Goal: Task Accomplishment & Management: Complete application form

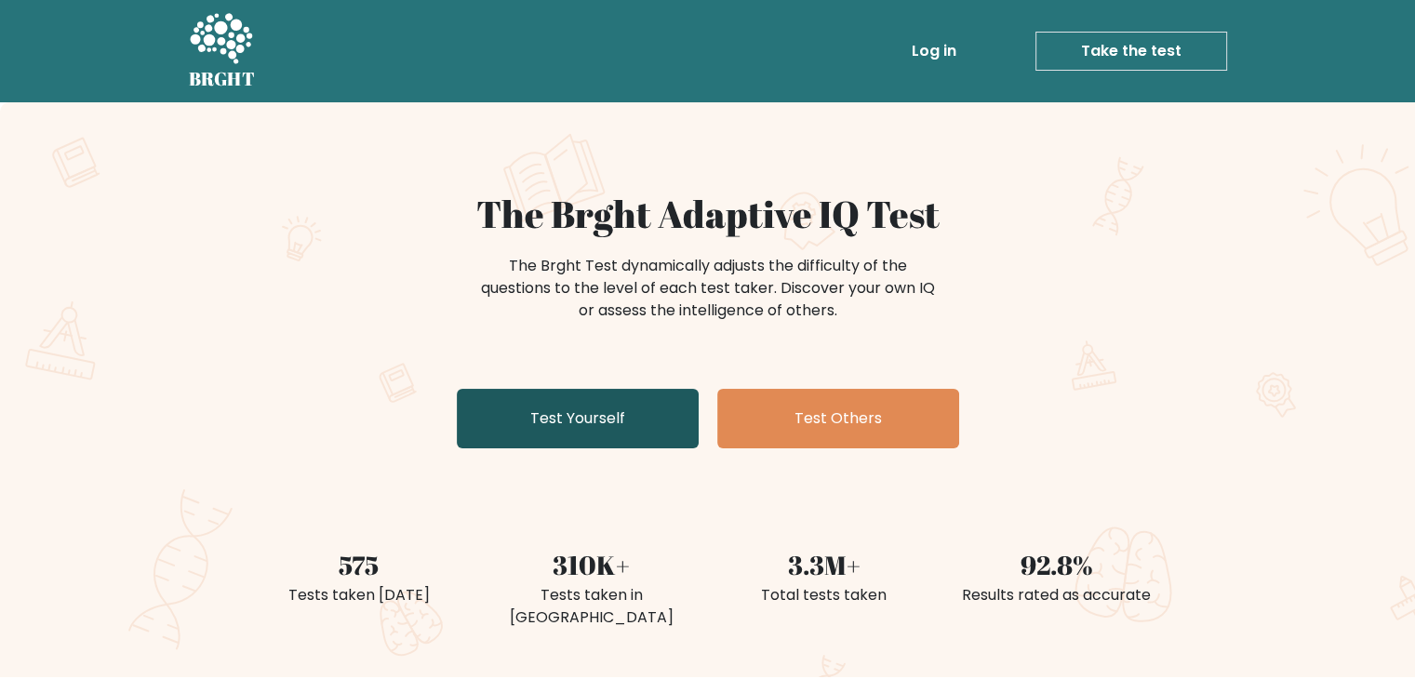
scroll to position [41, 0]
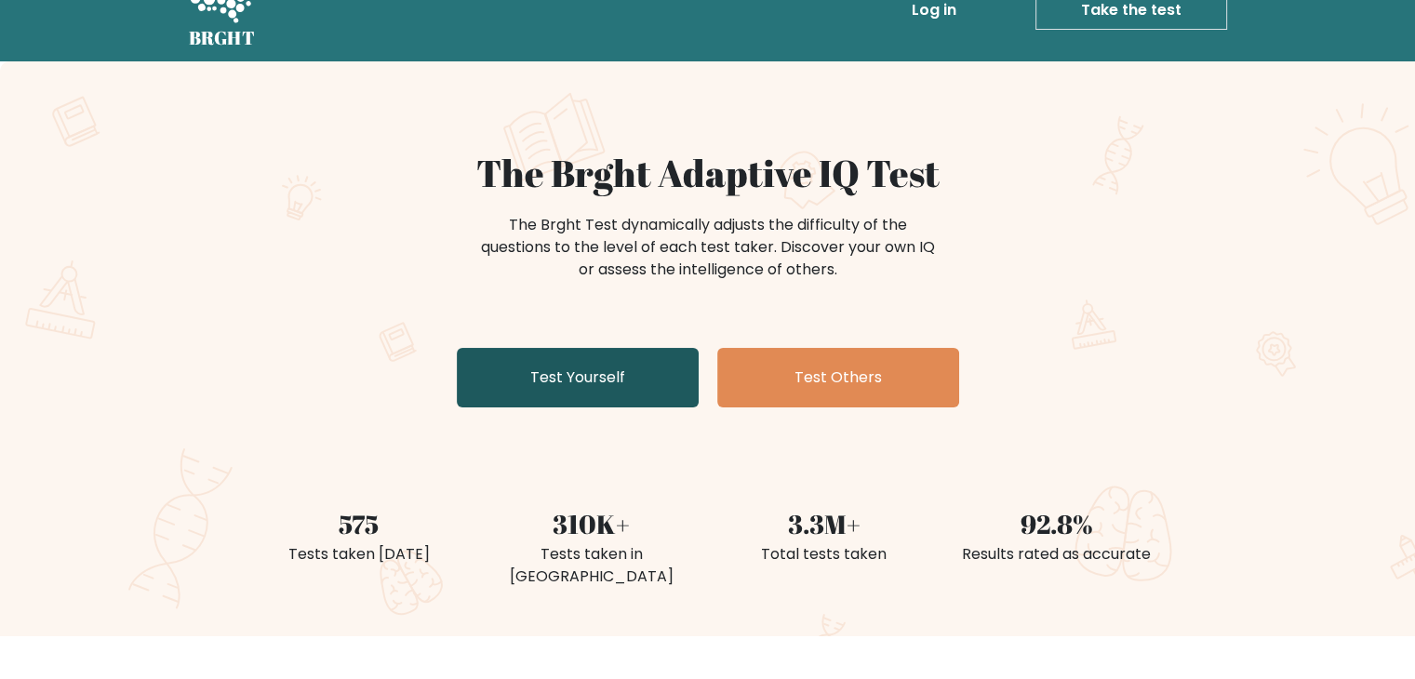
click at [598, 394] on link "Test Yourself" at bounding box center [578, 378] width 242 height 60
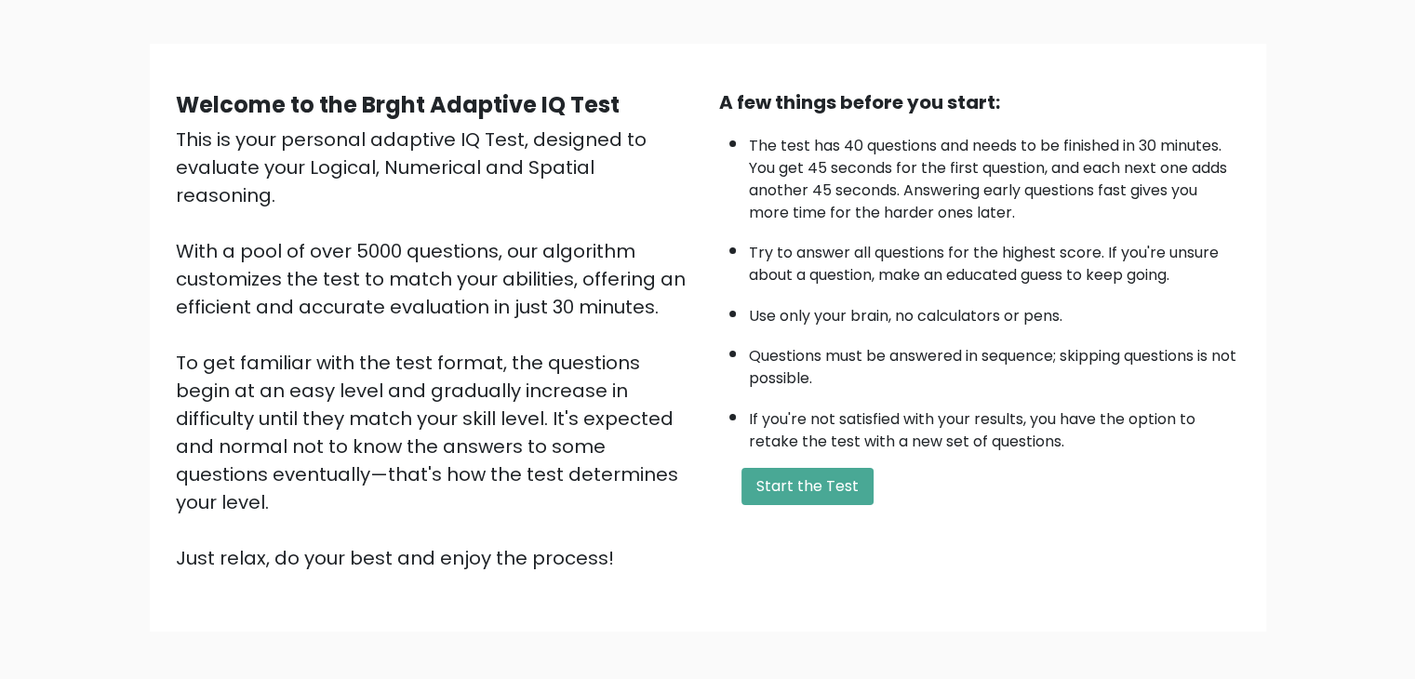
scroll to position [104, 0]
click at [777, 477] on button "Start the Test" at bounding box center [808, 485] width 132 height 37
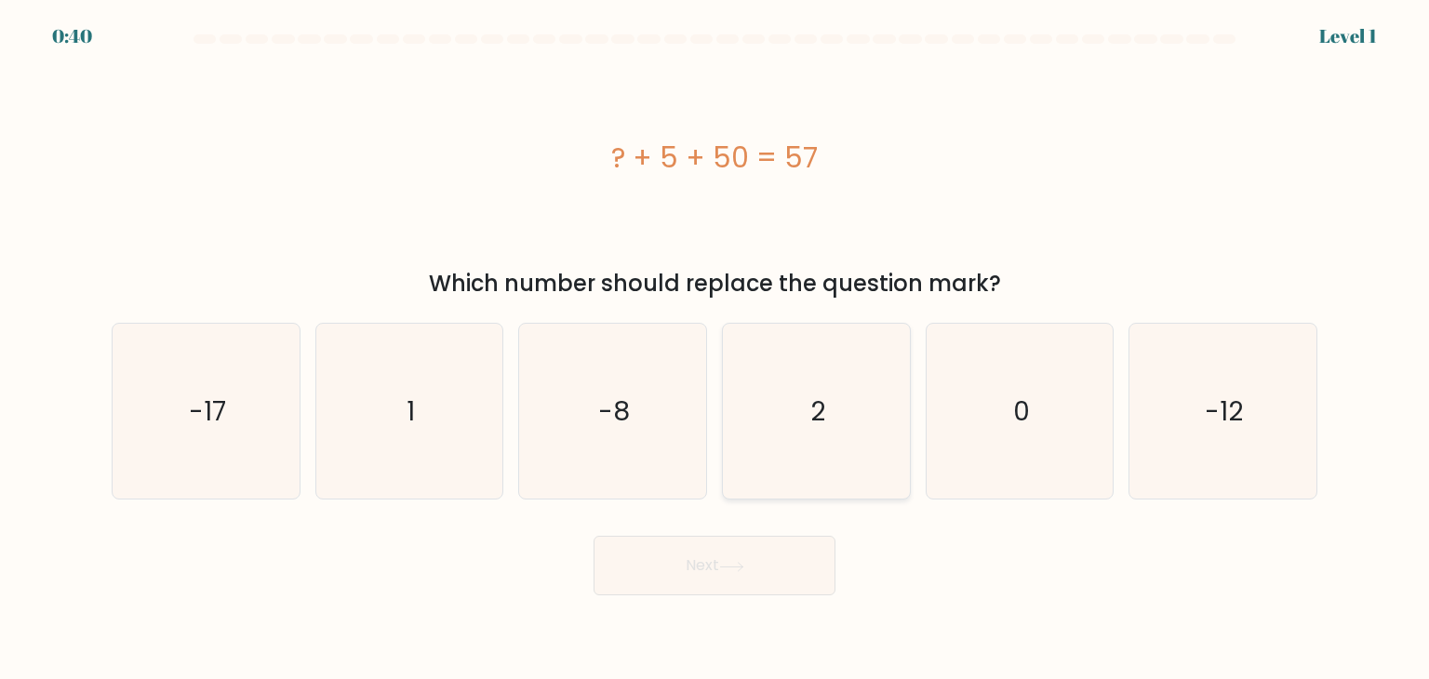
click at [808, 417] on icon "2" at bounding box center [816, 411] width 175 height 175
click at [716, 349] on input "d. 2" at bounding box center [715, 344] width 1 height 9
radio input "true"
click at [722, 579] on button "Next" at bounding box center [715, 566] width 242 height 60
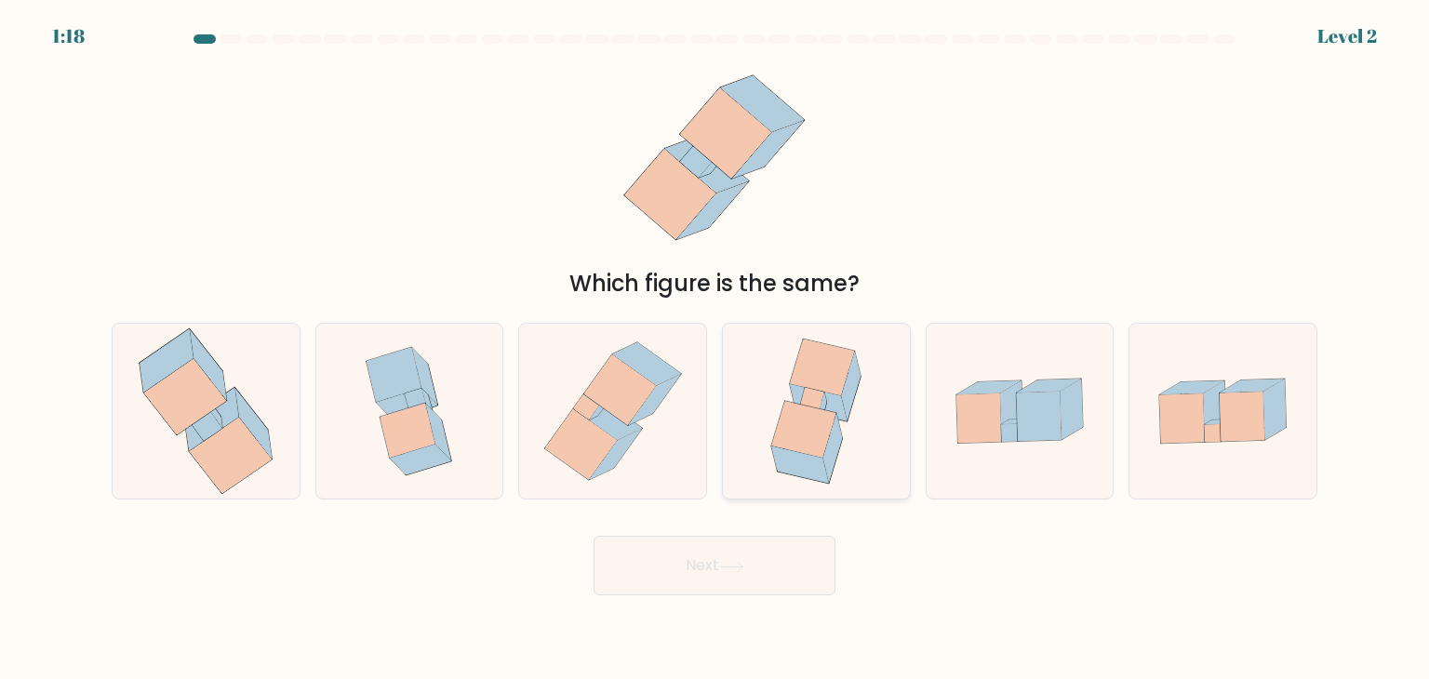
click at [819, 396] on icon at bounding box center [811, 398] width 23 height 21
click at [716, 349] on input "d." at bounding box center [715, 344] width 1 height 9
radio input "true"
click at [782, 582] on button "Next" at bounding box center [715, 566] width 242 height 60
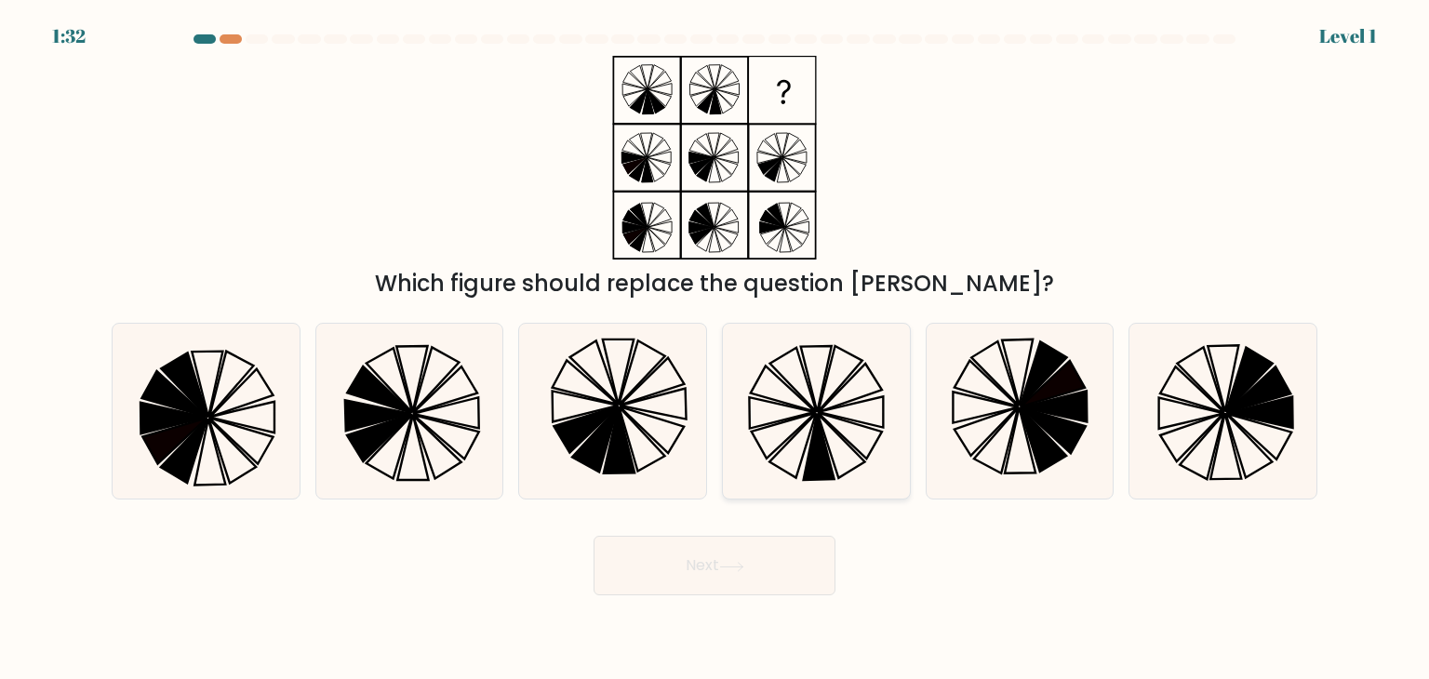
click at [834, 462] on icon at bounding box center [841, 446] width 47 height 64
click at [716, 349] on input "d." at bounding box center [715, 344] width 1 height 9
radio input "true"
click at [687, 555] on button "Next" at bounding box center [715, 566] width 242 height 60
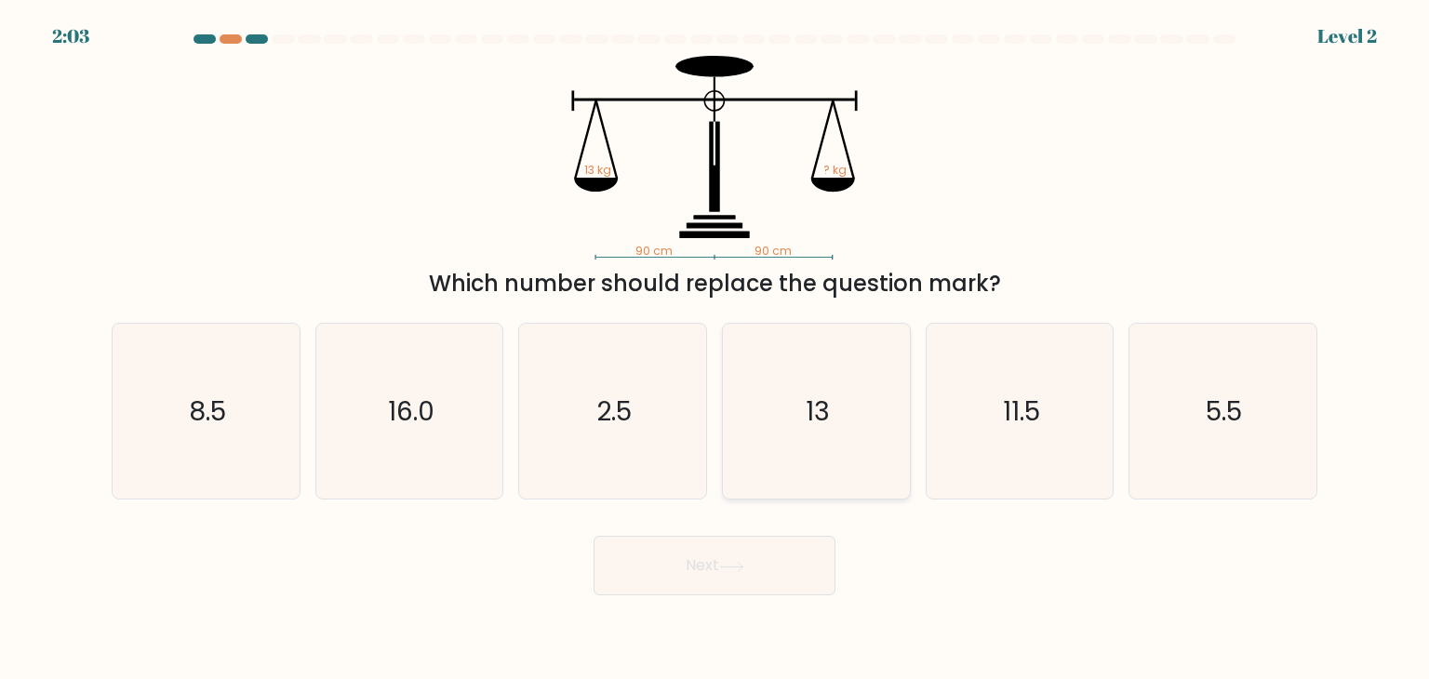
click at [826, 434] on icon "13" at bounding box center [816, 411] width 175 height 175
click at [716, 349] on input "d. 13" at bounding box center [715, 344] width 1 height 9
radio input "true"
click at [765, 573] on button "Next" at bounding box center [715, 566] width 242 height 60
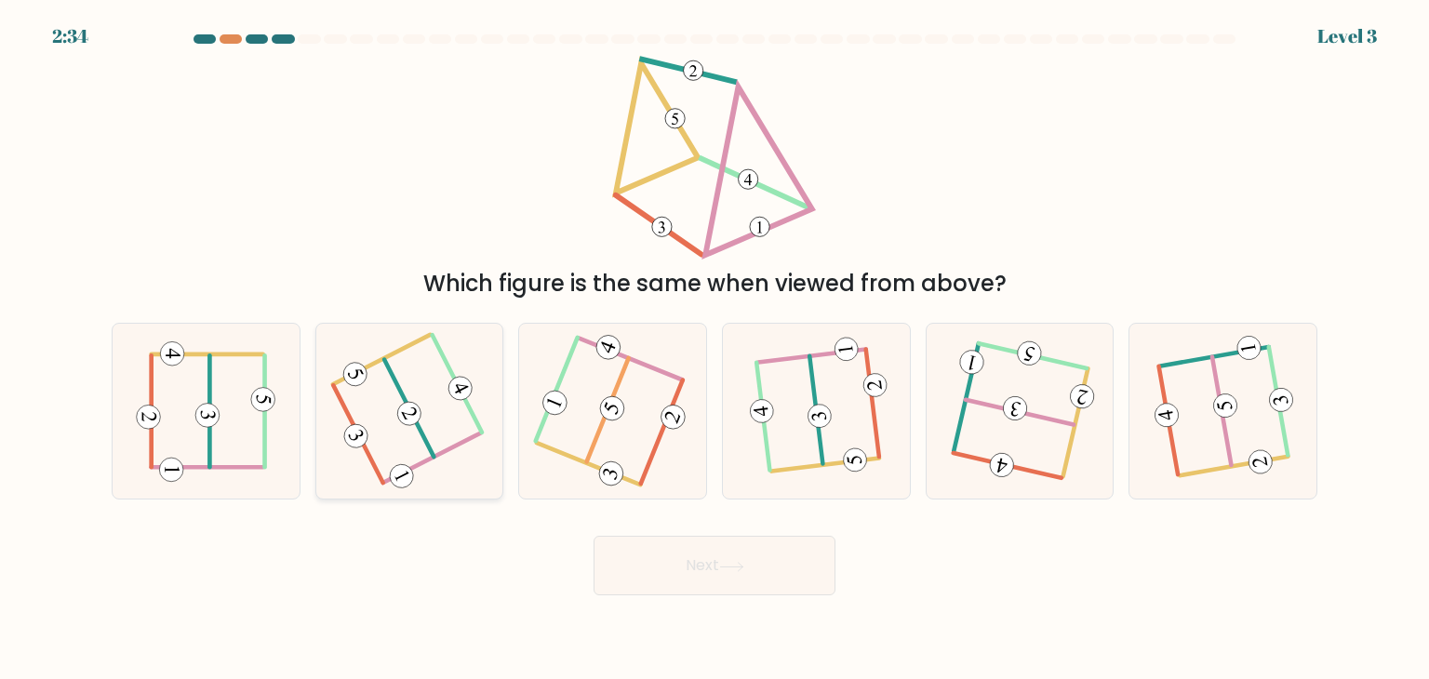
click at [424, 422] on icon at bounding box center [409, 411] width 137 height 141
click at [715, 349] on input "b." at bounding box center [715, 344] width 1 height 9
radio input "true"
click at [698, 573] on button "Next" at bounding box center [715, 566] width 242 height 60
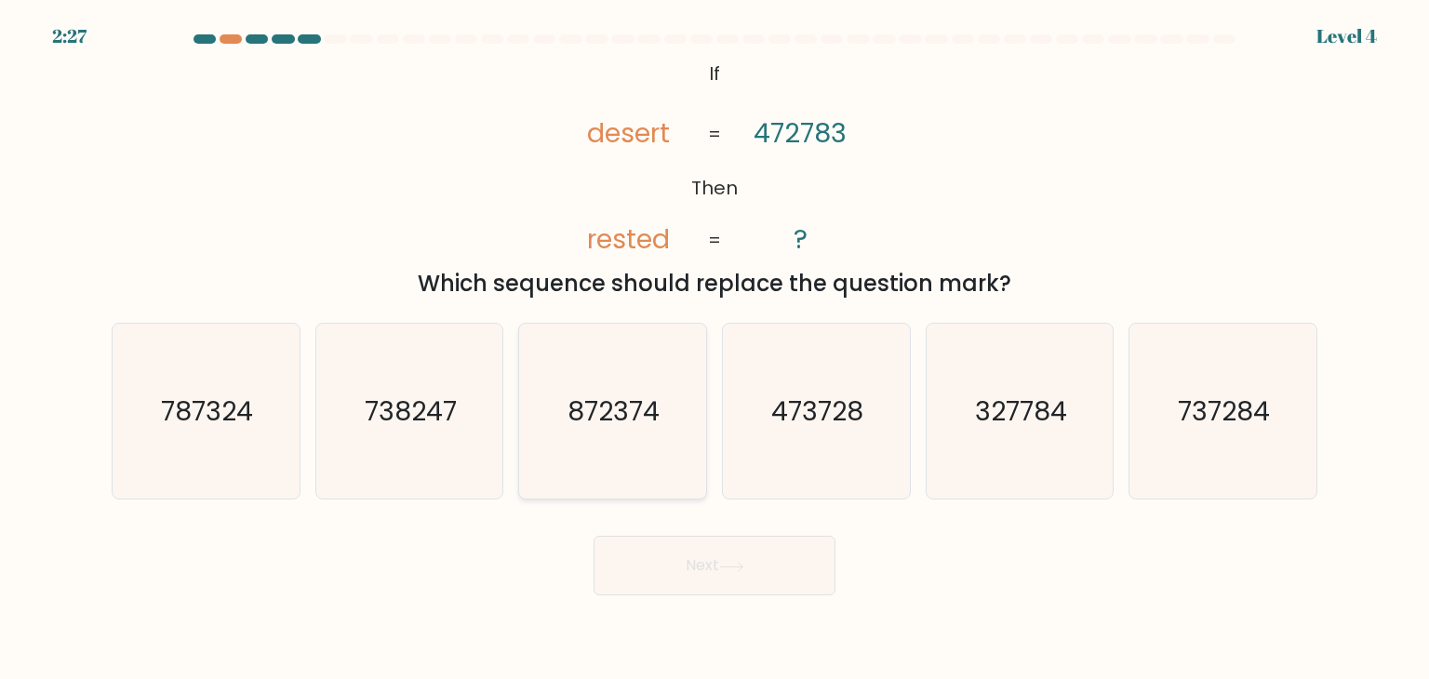
click at [644, 422] on text "872374" at bounding box center [615, 411] width 92 height 37
click at [715, 349] on input "c. 872374" at bounding box center [715, 344] width 1 height 9
radio input "true"
click at [682, 570] on button "Next" at bounding box center [715, 566] width 242 height 60
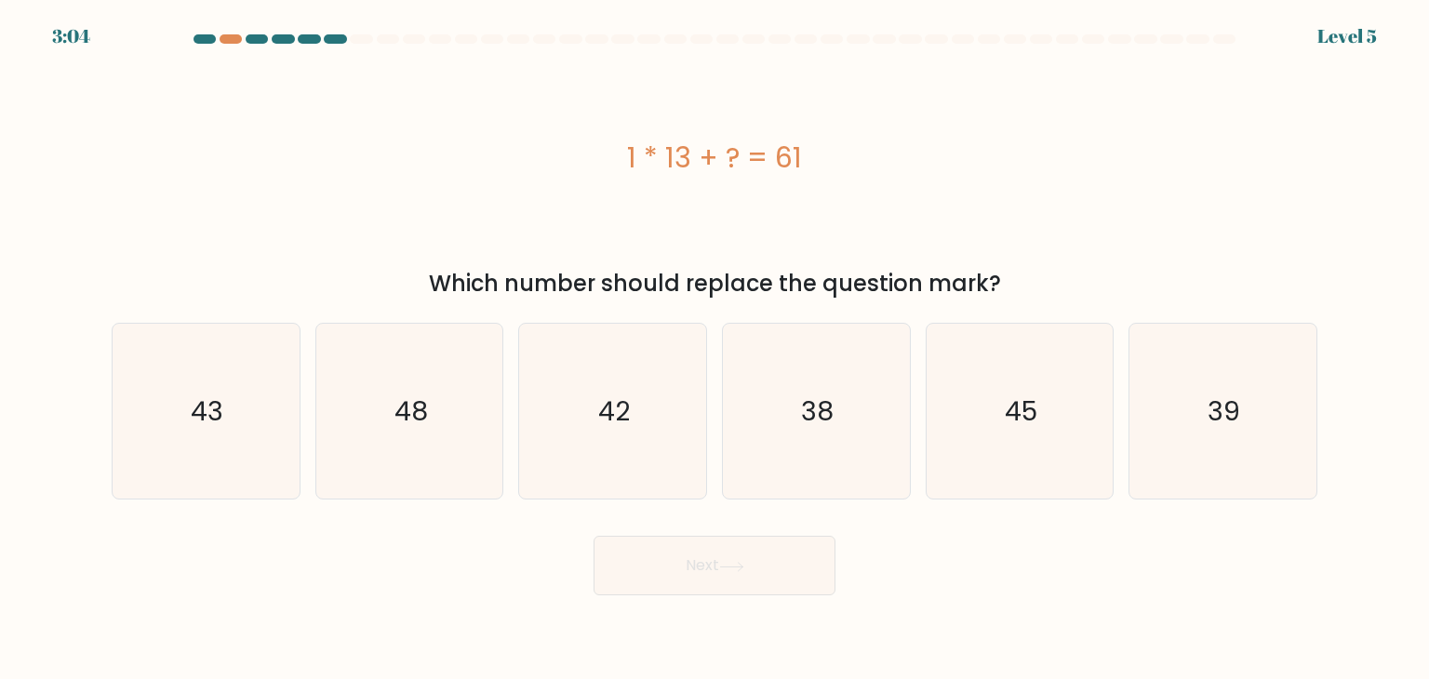
click at [798, 275] on div "Which number should replace the question mark?" at bounding box center [715, 283] width 1184 height 33
click at [473, 407] on icon "48" at bounding box center [409, 411] width 175 height 175
click at [715, 349] on input "b. 48" at bounding box center [715, 344] width 1 height 9
radio input "true"
click at [641, 581] on button "Next" at bounding box center [715, 566] width 242 height 60
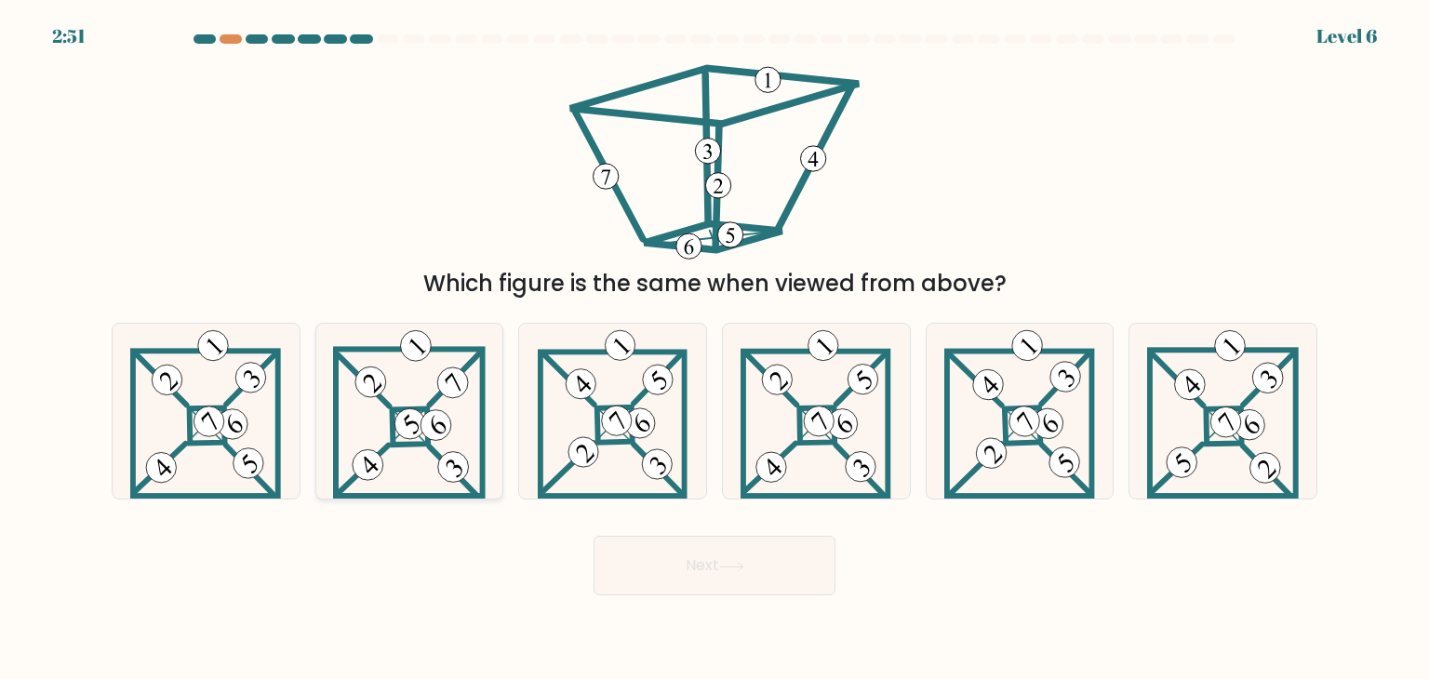
click at [402, 435] on 895 at bounding box center [410, 424] width 43 height 43
click at [715, 349] on input "b." at bounding box center [715, 344] width 1 height 9
radio input "true"
click at [714, 582] on button "Next" at bounding box center [715, 566] width 242 height 60
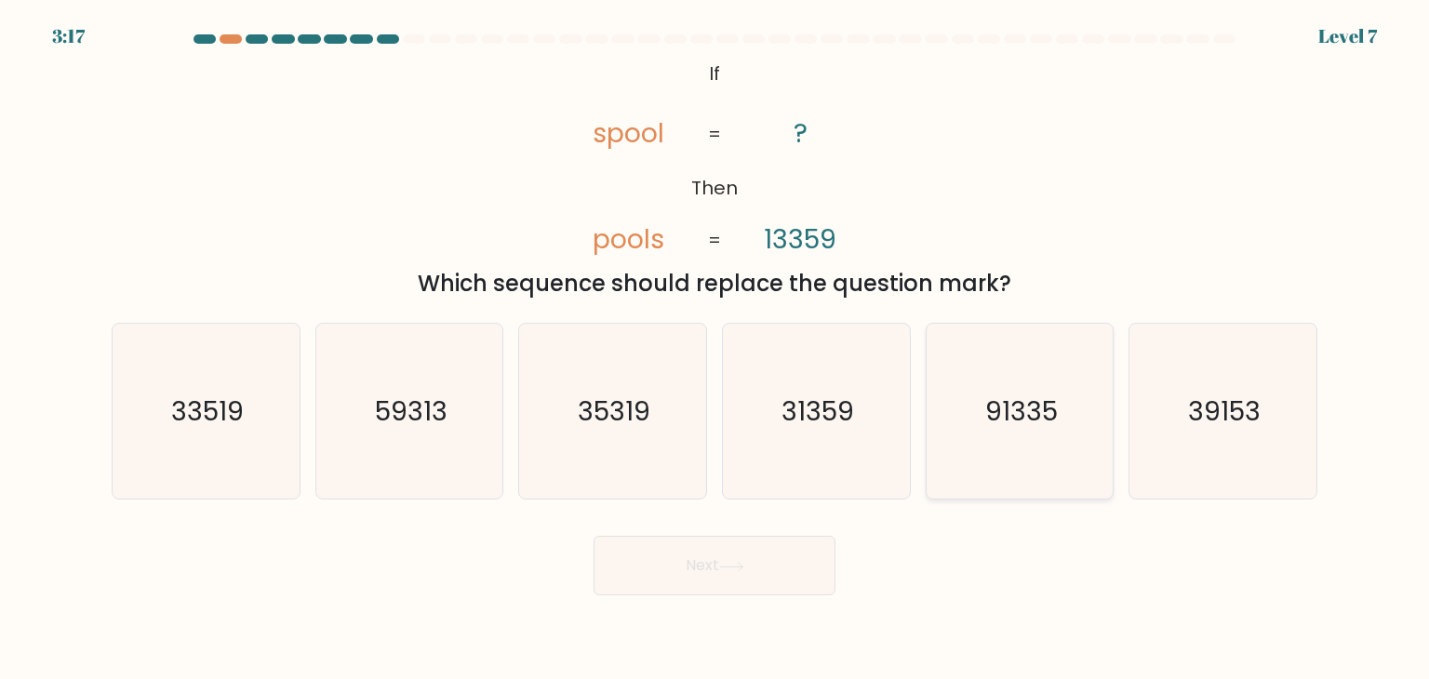
click at [1053, 448] on icon "91335" at bounding box center [1019, 411] width 175 height 175
click at [716, 349] on input "e. 91335" at bounding box center [715, 344] width 1 height 9
radio input "true"
click at [746, 584] on button "Next" at bounding box center [715, 566] width 242 height 60
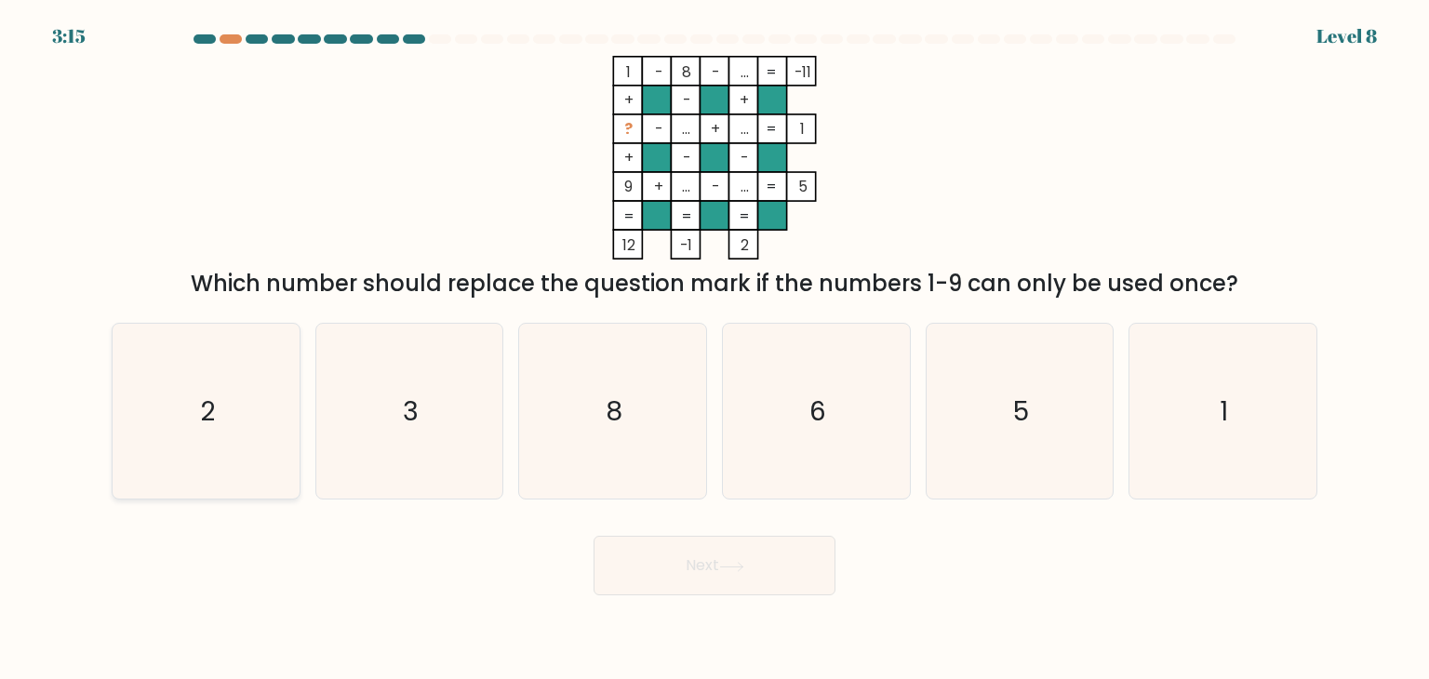
click at [194, 422] on icon "2" at bounding box center [205, 411] width 175 height 175
click at [715, 349] on input "a. 2" at bounding box center [715, 344] width 1 height 9
radio input "true"
click at [643, 565] on button "Next" at bounding box center [715, 566] width 242 height 60
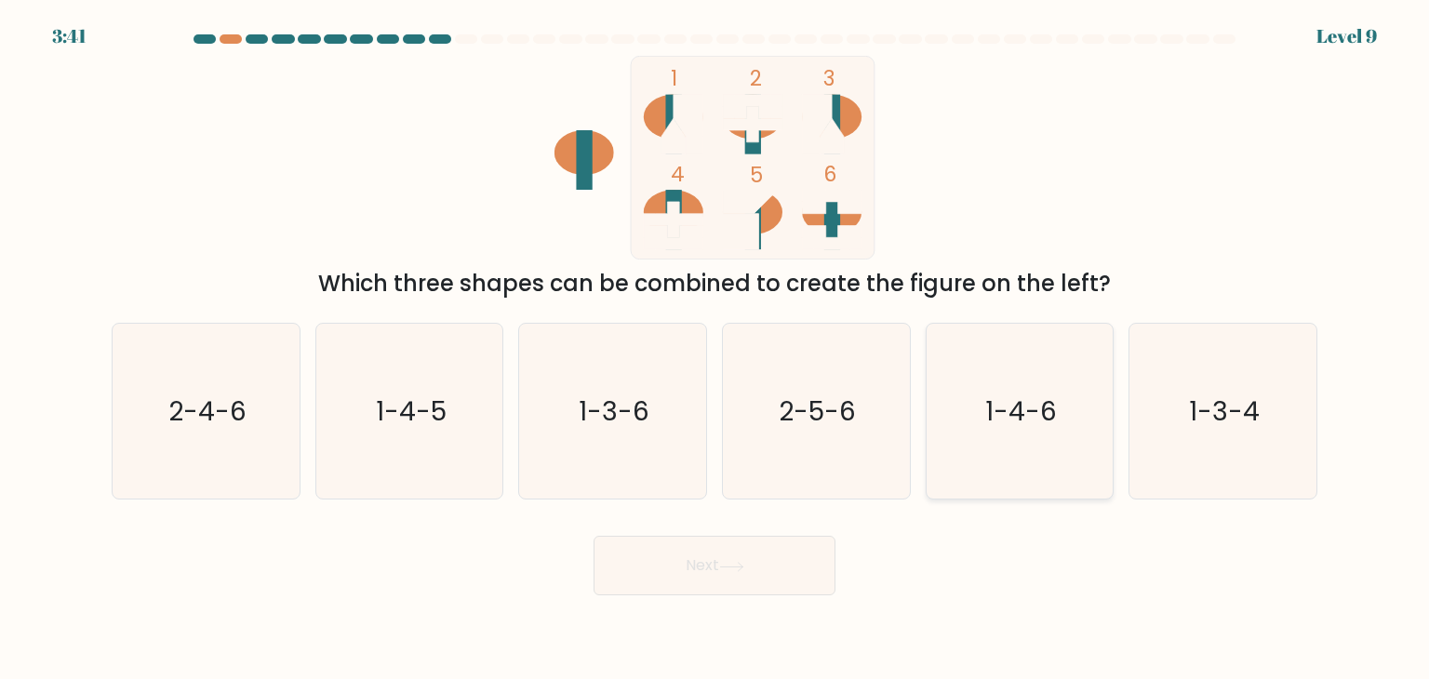
click at [991, 433] on icon "1-4-6" at bounding box center [1019, 411] width 175 height 175
click at [716, 349] on input "e. 1-4-6" at bounding box center [715, 344] width 1 height 9
radio input "true"
click at [197, 435] on icon "2-4-6" at bounding box center [205, 411] width 175 height 175
click at [715, 349] on input "a. 2-4-6" at bounding box center [715, 344] width 1 height 9
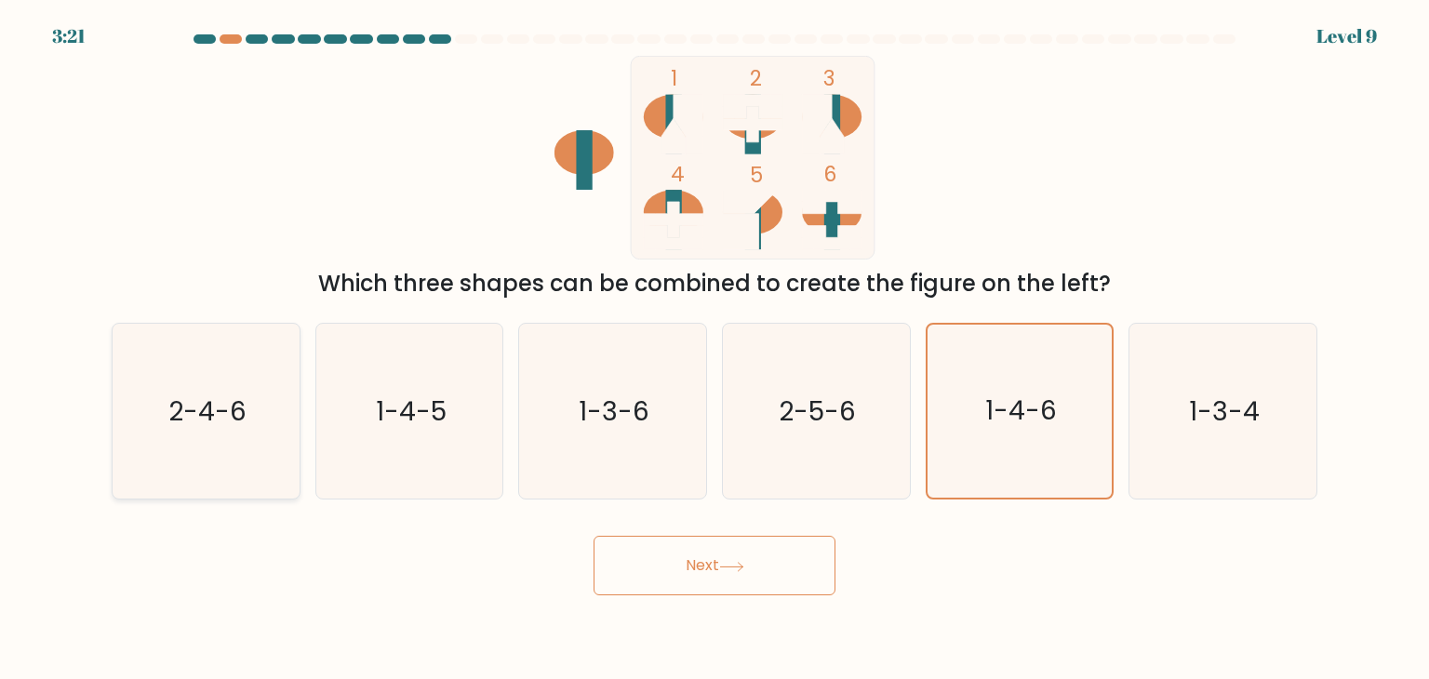
radio input "true"
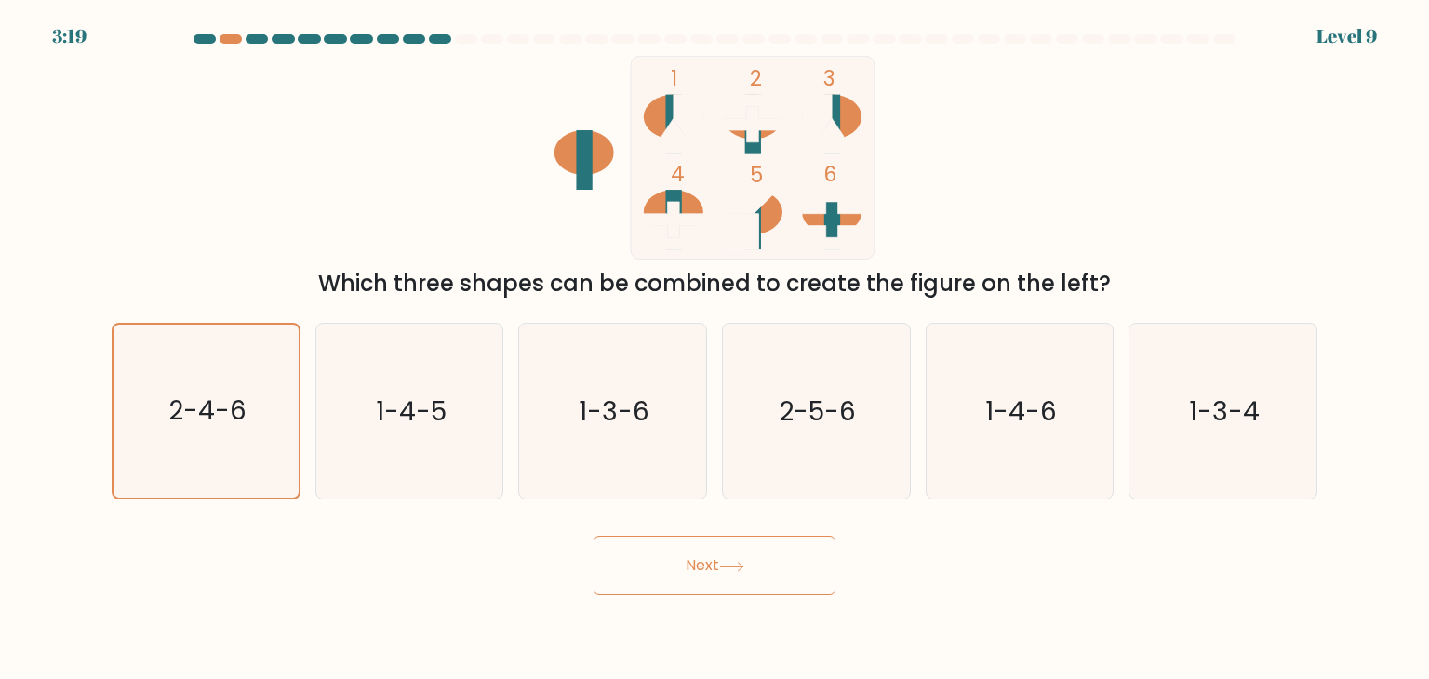
click at [737, 586] on button "Next" at bounding box center [715, 566] width 242 height 60
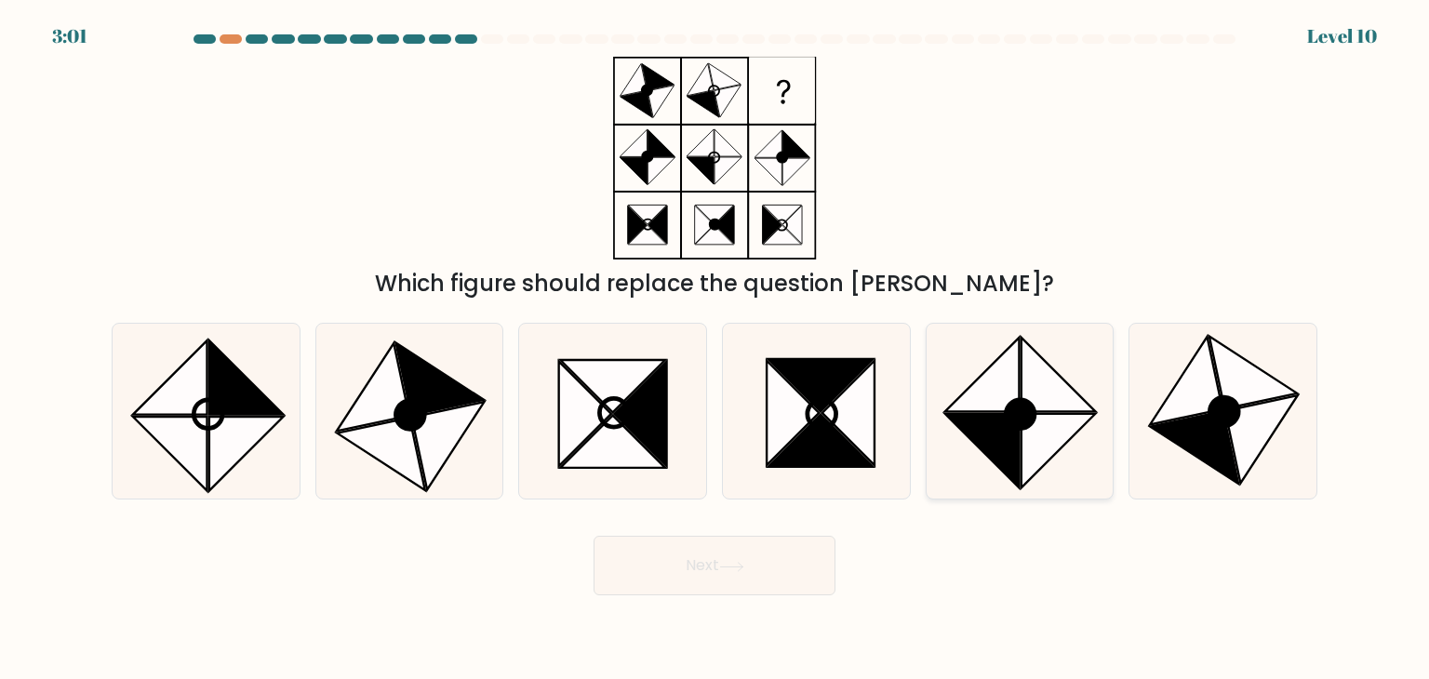
click at [986, 425] on icon at bounding box center [982, 451] width 74 height 74
click at [716, 349] on input "e." at bounding box center [715, 344] width 1 height 9
radio input "true"
click at [752, 554] on button "Next" at bounding box center [715, 566] width 242 height 60
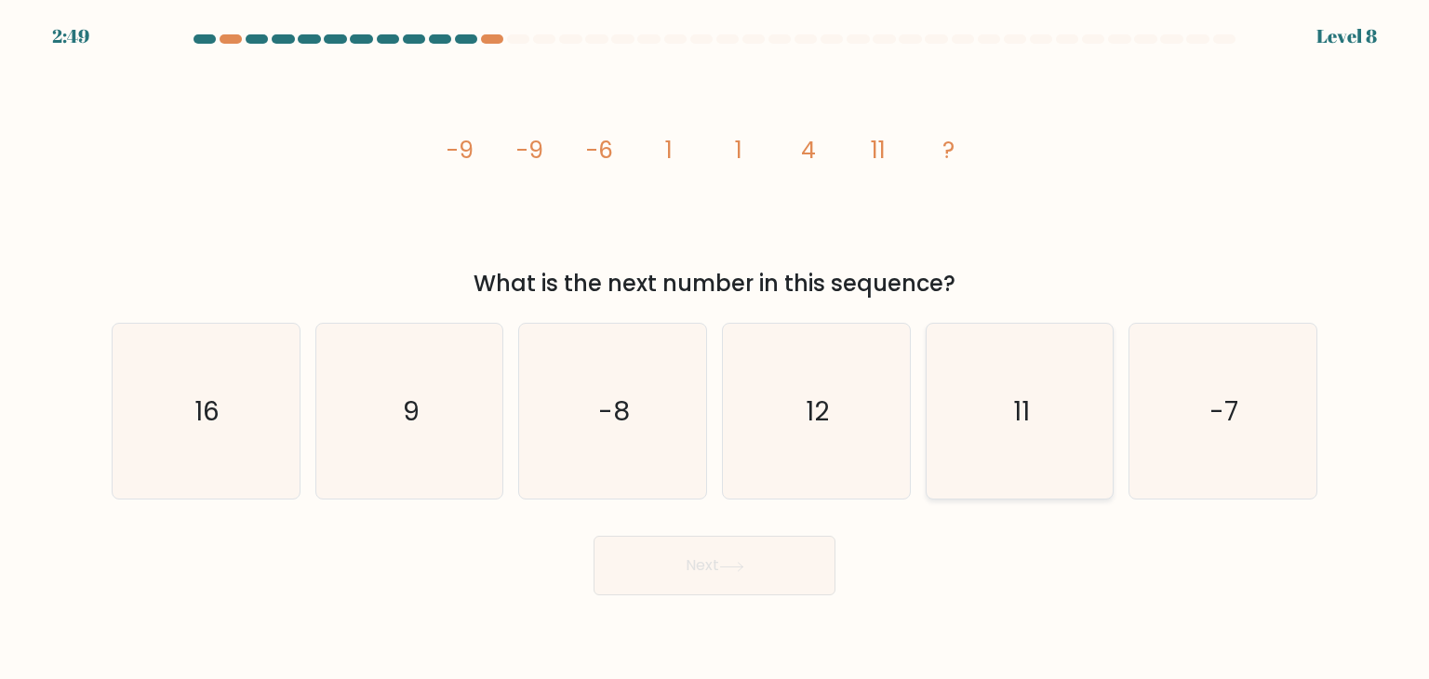
click at [1028, 381] on icon "11" at bounding box center [1019, 411] width 175 height 175
click at [716, 349] on input "e. 11" at bounding box center [715, 344] width 1 height 9
radio input "true"
click at [710, 566] on button "Next" at bounding box center [715, 566] width 242 height 60
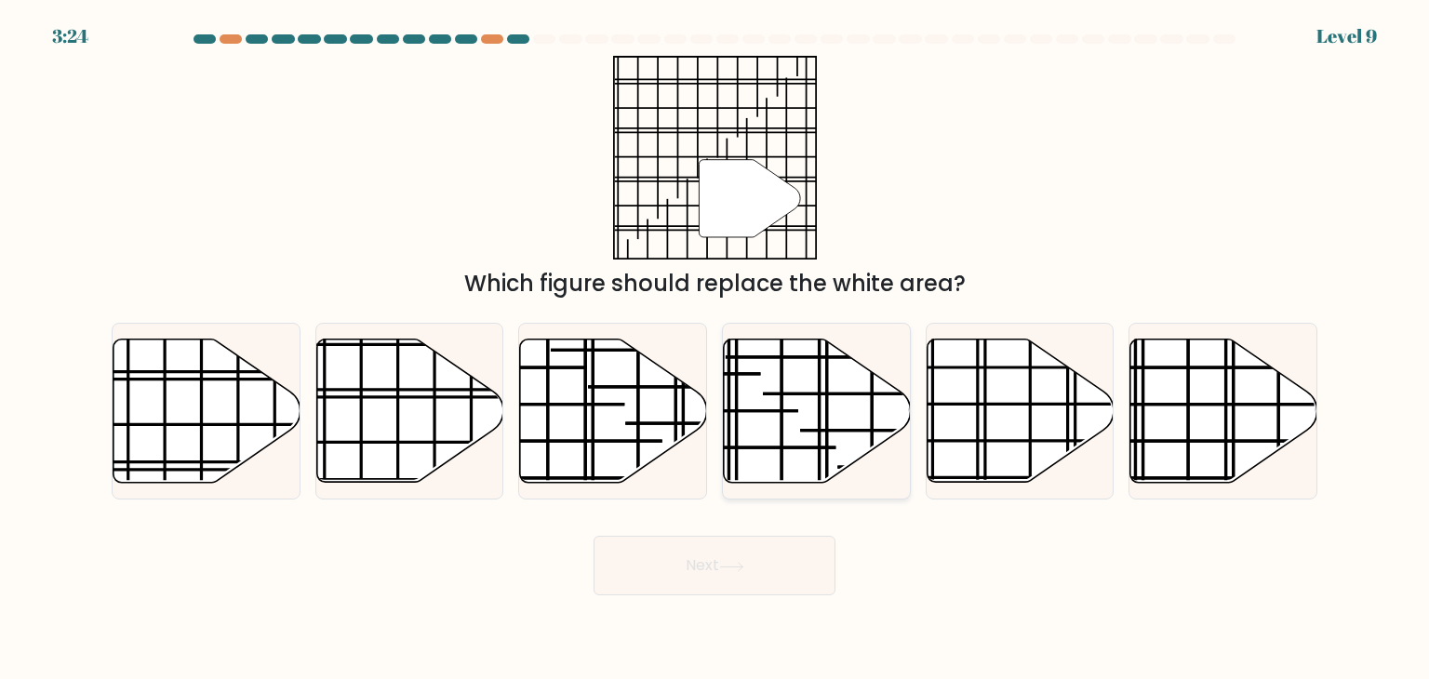
click at [774, 415] on icon at bounding box center [817, 411] width 187 height 143
click at [716, 349] on input "d." at bounding box center [715, 344] width 1 height 9
radio input "true"
click at [715, 563] on button "Next" at bounding box center [715, 566] width 242 height 60
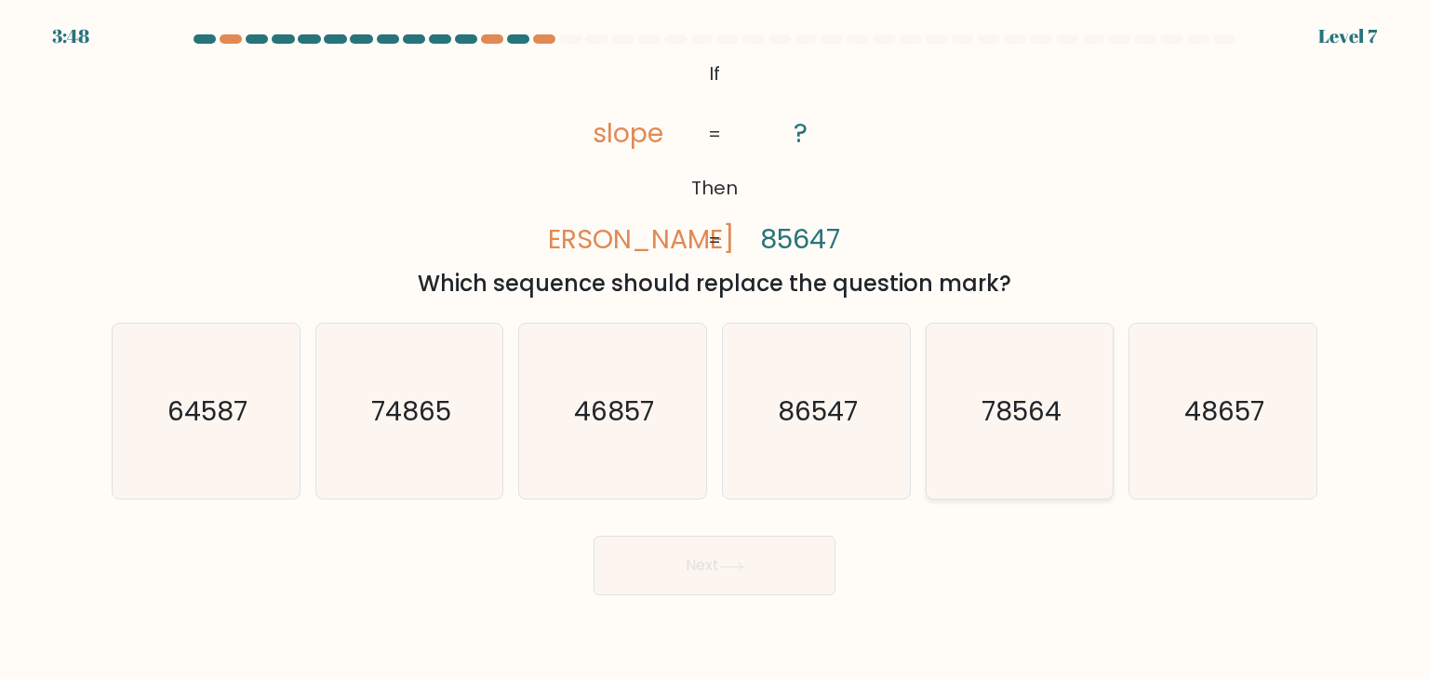
click at [1001, 433] on icon "78564" at bounding box center [1019, 411] width 175 height 175
click at [716, 349] on input "e. 78564" at bounding box center [715, 344] width 1 height 9
radio input "true"
click at [674, 563] on button "Next" at bounding box center [715, 566] width 242 height 60
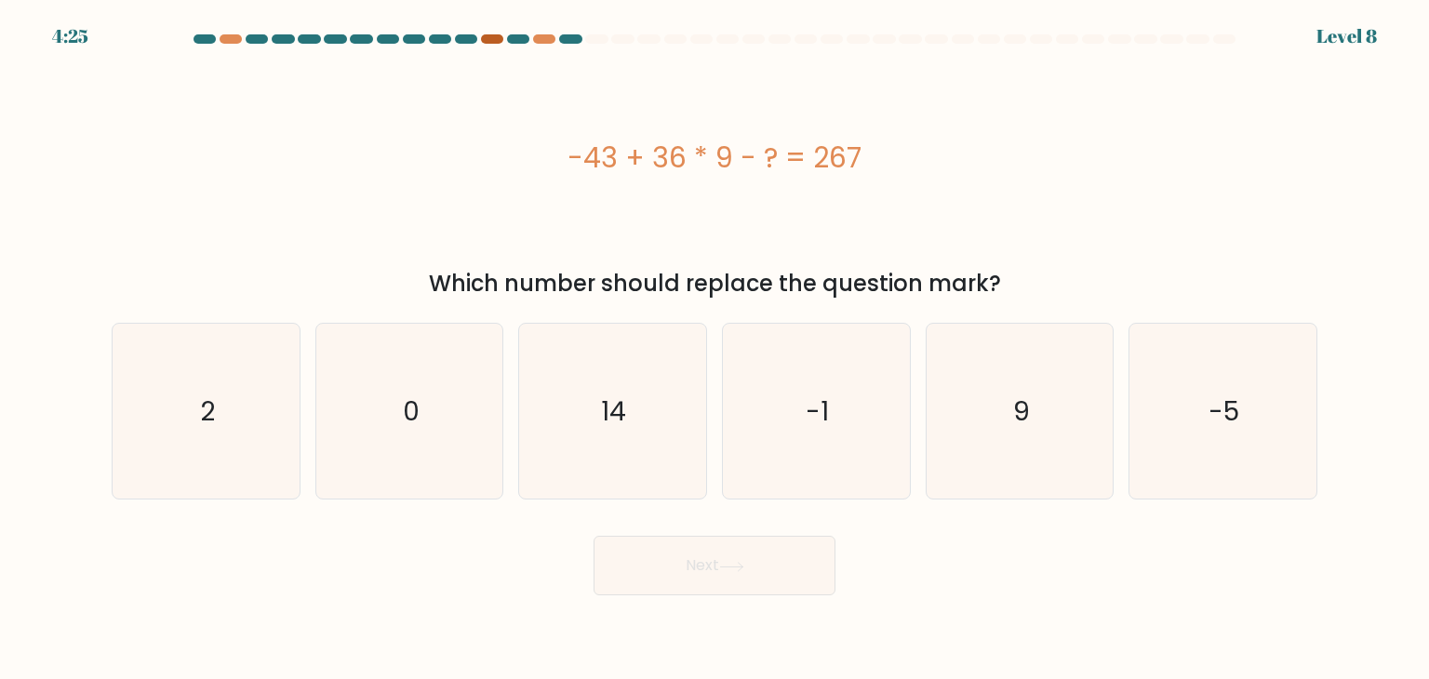
click at [493, 36] on div at bounding box center [492, 38] width 22 height 9
click at [533, 41] on div at bounding box center [544, 38] width 22 height 9
click at [694, 407] on icon "14" at bounding box center [612, 411] width 175 height 175
click at [715, 349] on input "c. 14" at bounding box center [715, 344] width 1 height 9
radio input "true"
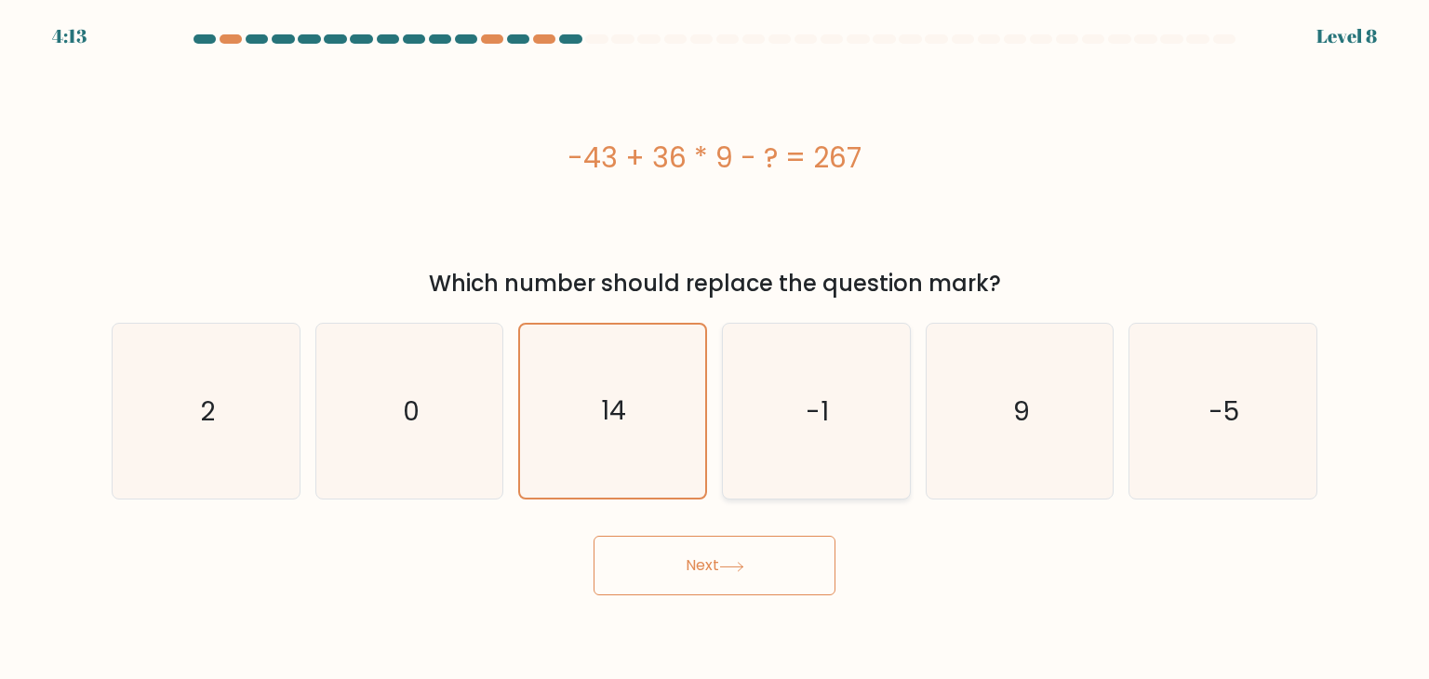
click at [810, 413] on text "-1" at bounding box center [818, 411] width 23 height 37
click at [716, 349] on input "d. -1" at bounding box center [715, 344] width 1 height 9
radio input "true"
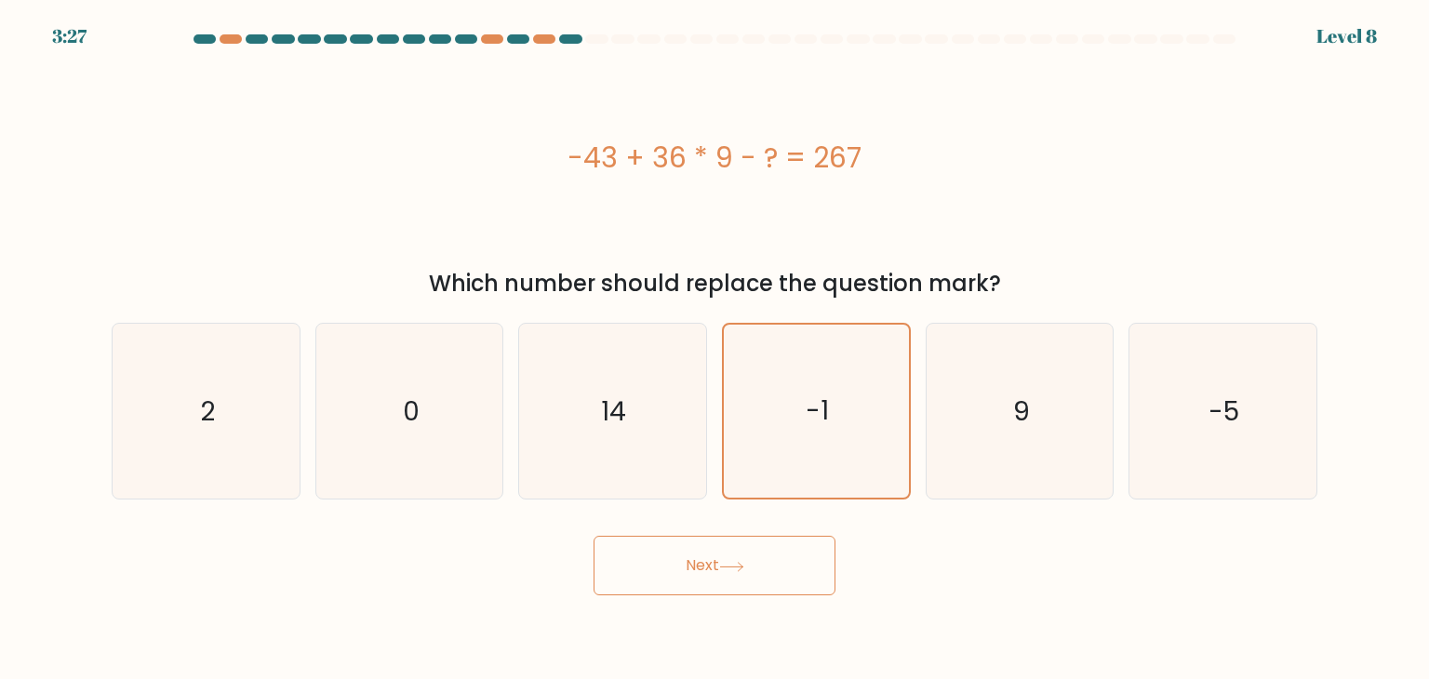
drag, startPoint x: 569, startPoint y: 151, endPoint x: 862, endPoint y: 168, distance: 293.6
click at [862, 168] on div "-43 + 36 * 9 - ? = 267" at bounding box center [715, 158] width 1206 height 42
copy div "-43 + 36 * 9 - ? = 267"
click at [541, 400] on icon "14" at bounding box center [612, 411] width 175 height 175
click at [715, 349] on input "c. 14" at bounding box center [715, 344] width 1 height 9
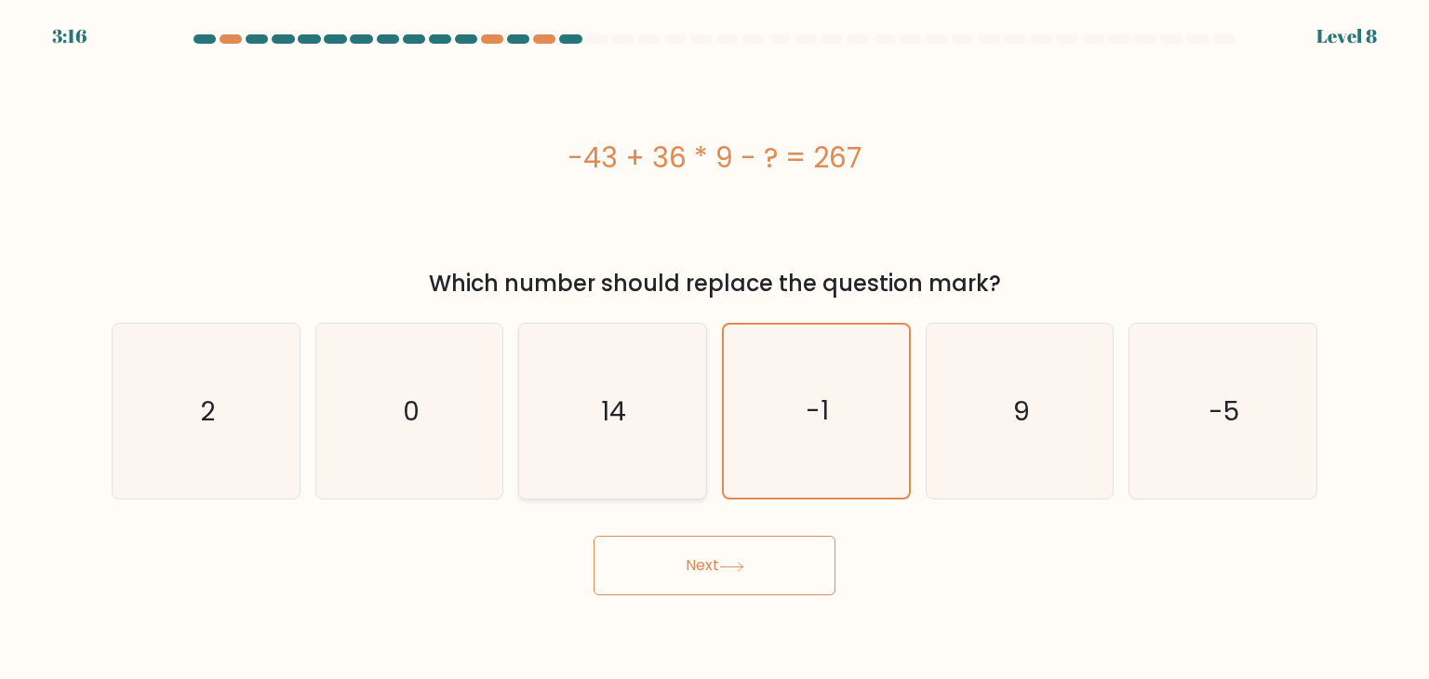
radio input "true"
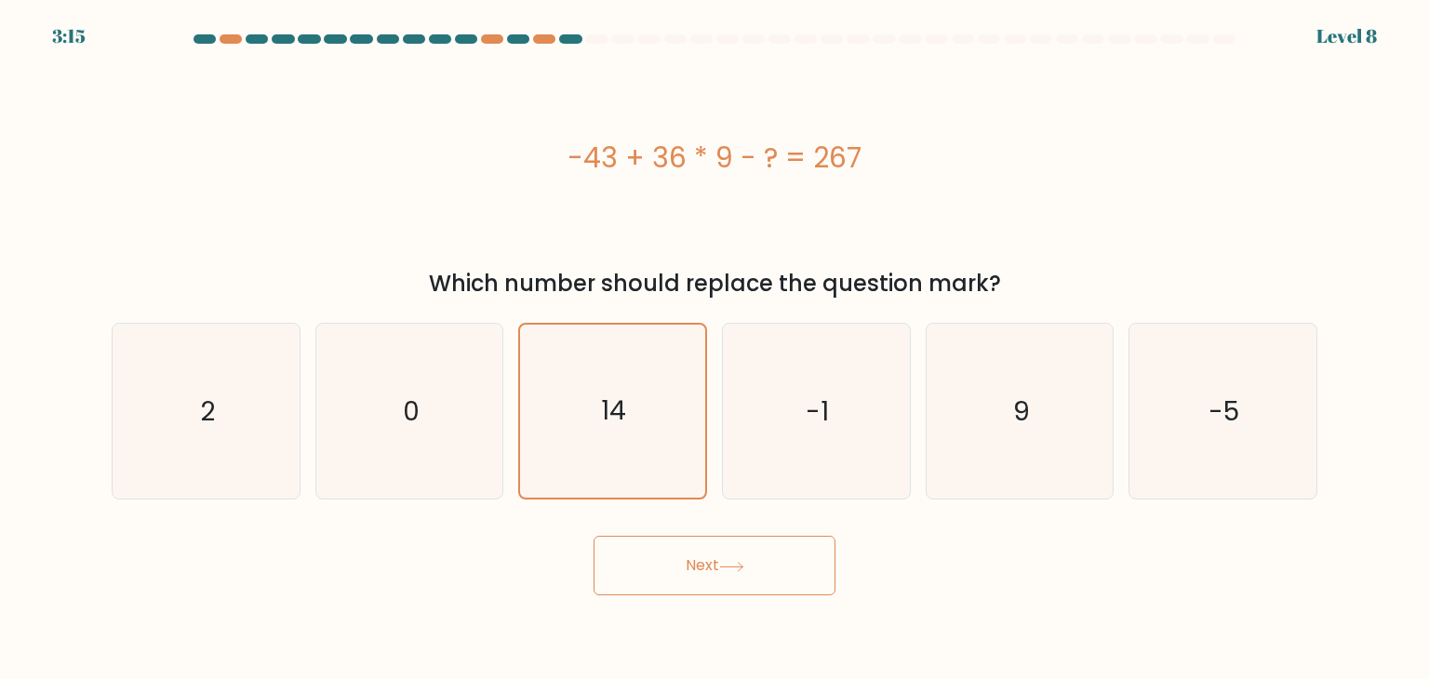
click at [741, 596] on body "3:15 Level 8 a." at bounding box center [714, 339] width 1429 height 679
click at [713, 578] on button "Next" at bounding box center [715, 566] width 242 height 60
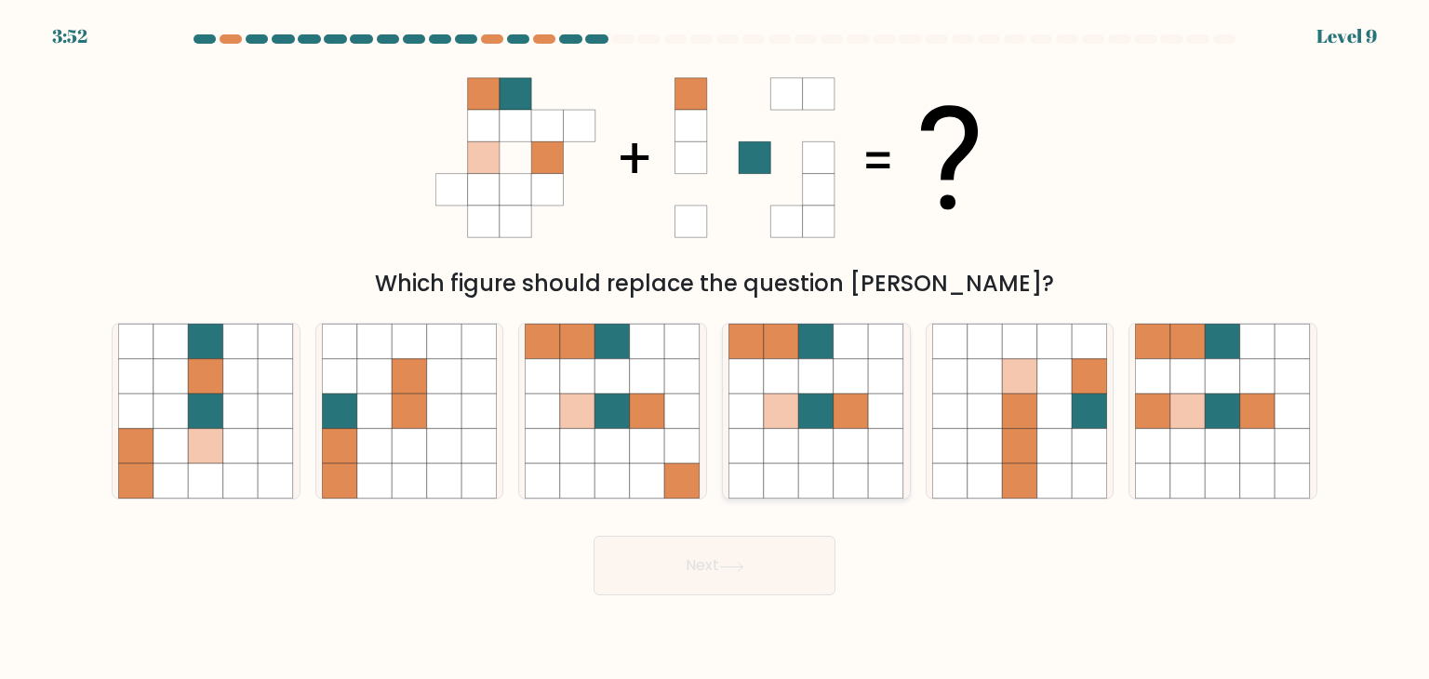
click at [830, 401] on icon at bounding box center [816, 411] width 35 height 35
click at [716, 349] on input "d." at bounding box center [715, 344] width 1 height 9
radio input "true"
click at [640, 339] on icon at bounding box center [647, 341] width 35 height 35
click at [715, 340] on input "c." at bounding box center [715, 344] width 1 height 9
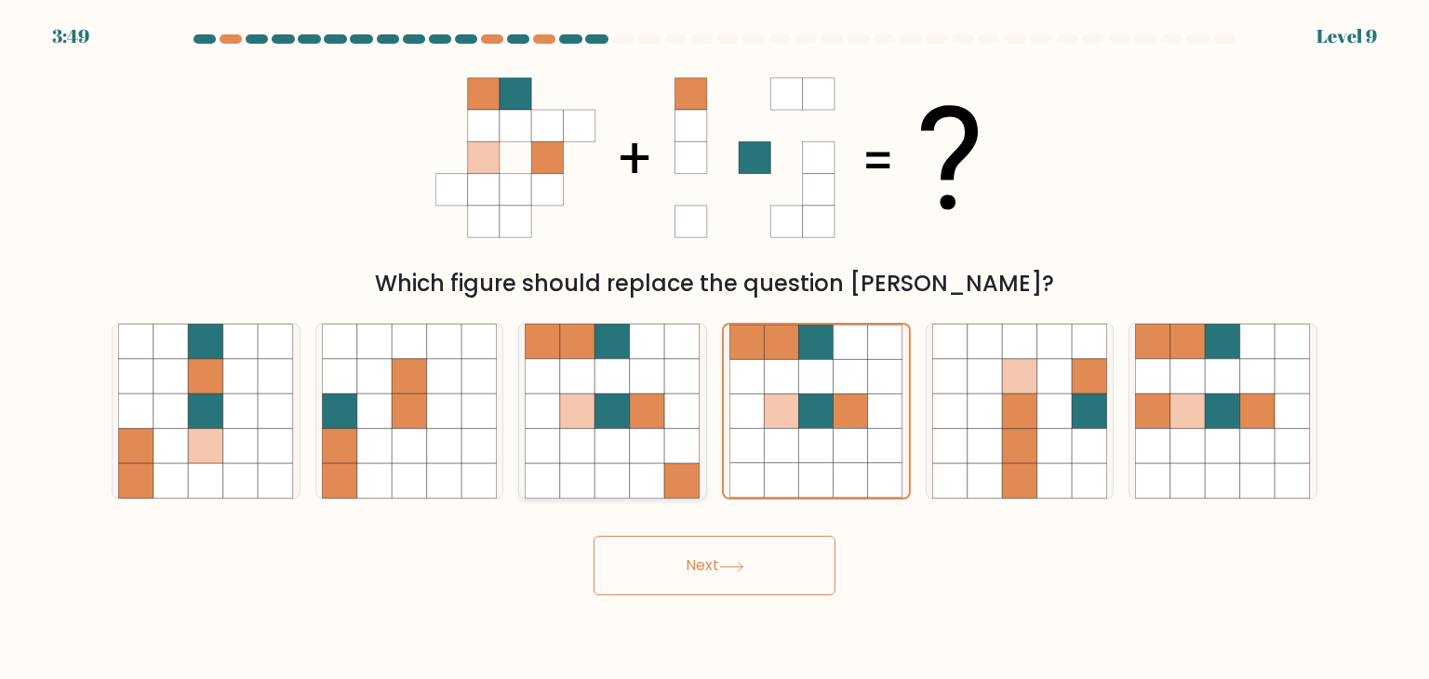
radio input "true"
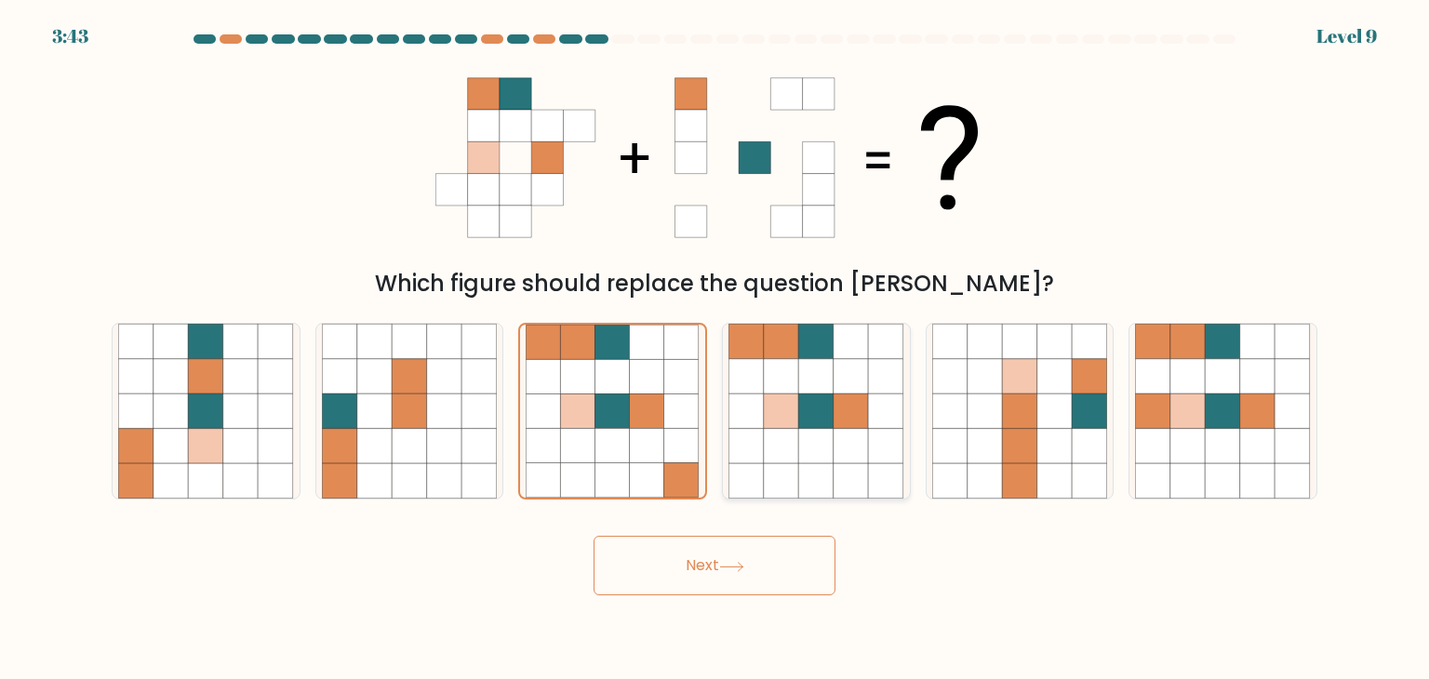
click at [781, 474] on icon at bounding box center [781, 481] width 35 height 35
click at [716, 349] on input "d." at bounding box center [715, 344] width 1 height 9
radio input "true"
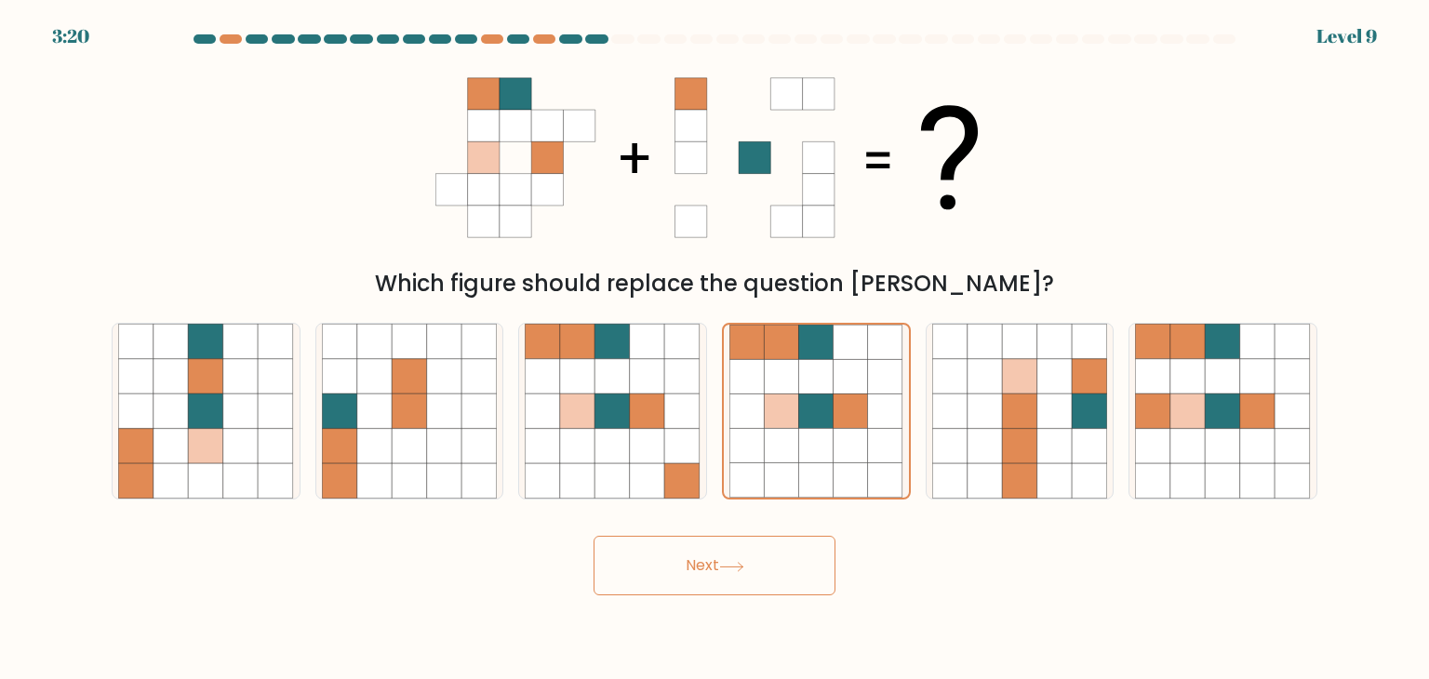
click at [722, 582] on button "Next" at bounding box center [715, 566] width 242 height 60
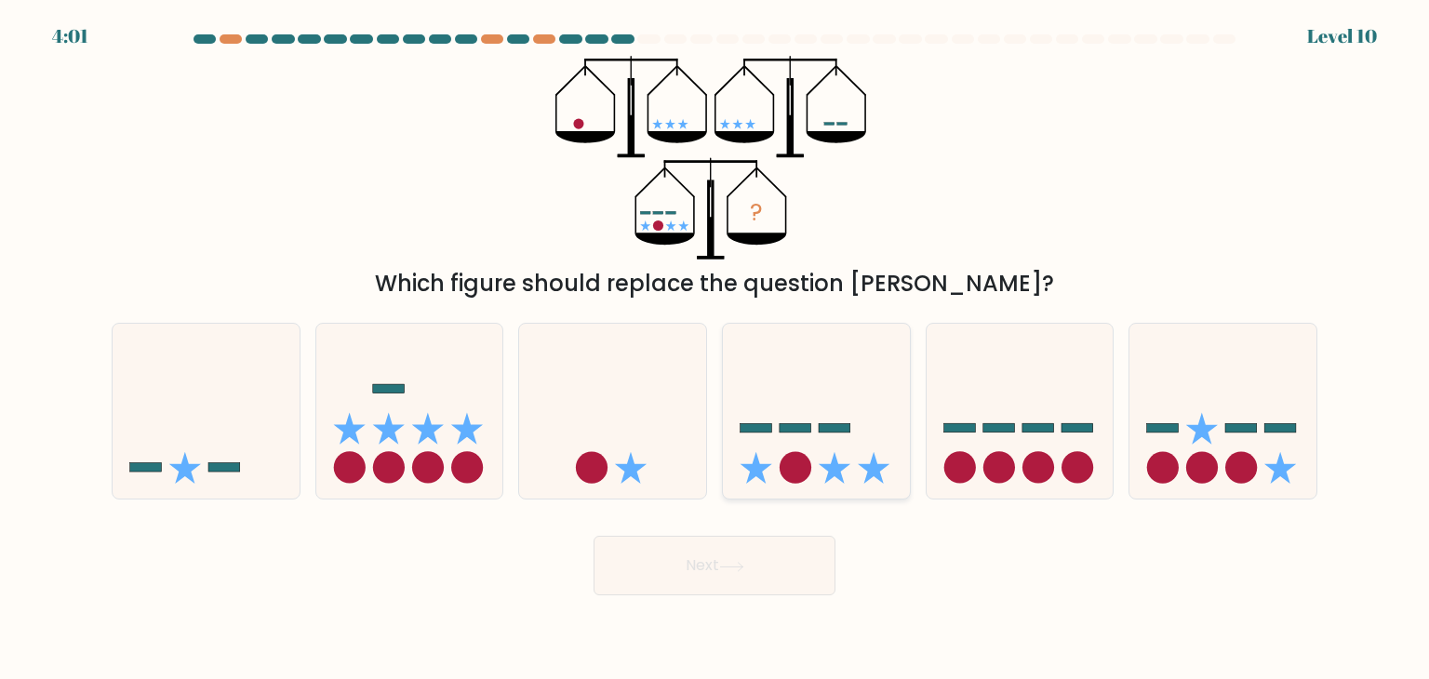
click at [858, 475] on icon at bounding box center [816, 411] width 187 height 154
click at [716, 349] on input "d." at bounding box center [715, 344] width 1 height 9
radio input "true"
click at [858, 475] on icon at bounding box center [816, 412] width 185 height 154
click at [716, 349] on input "d." at bounding box center [715, 344] width 1 height 9
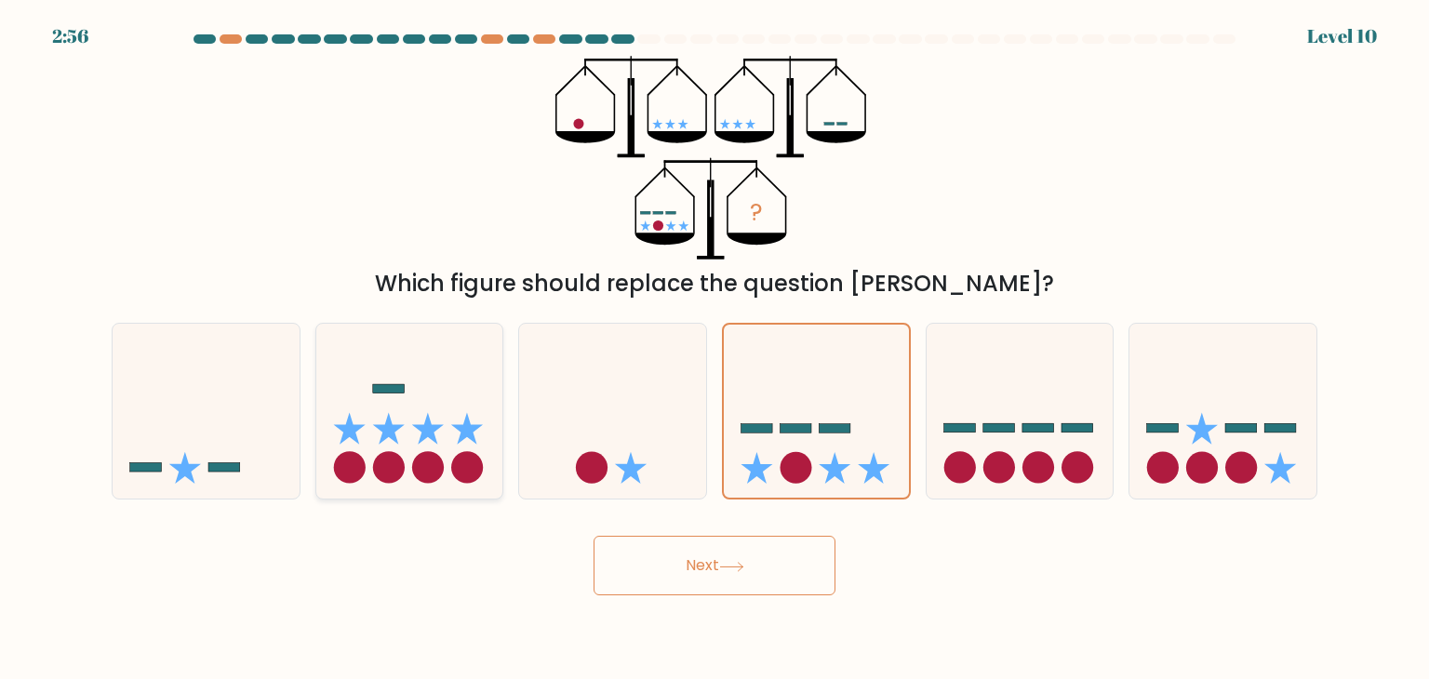
click at [369, 425] on icon at bounding box center [409, 411] width 187 height 154
click at [715, 349] on input "b." at bounding box center [715, 344] width 1 height 9
radio input "true"
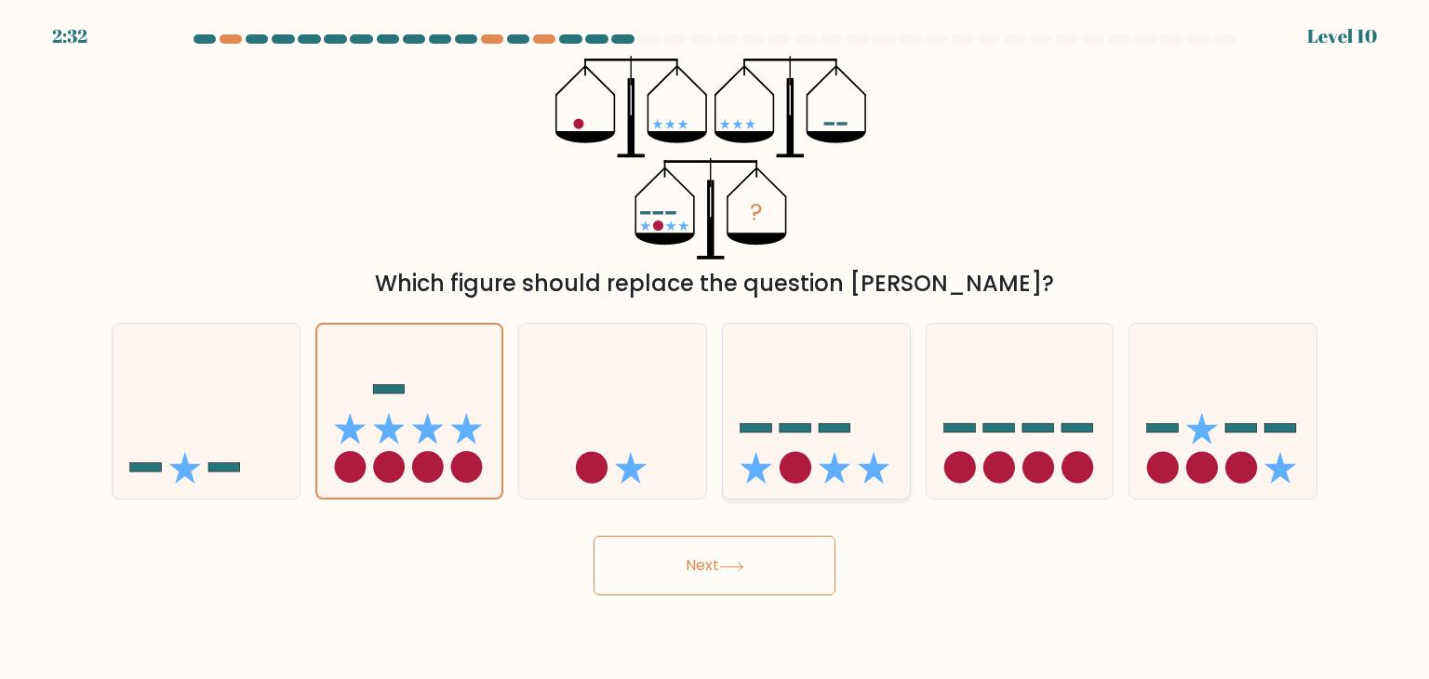
click at [854, 442] on icon at bounding box center [816, 411] width 187 height 154
click at [716, 349] on input "d." at bounding box center [715, 344] width 1 height 9
radio input "true"
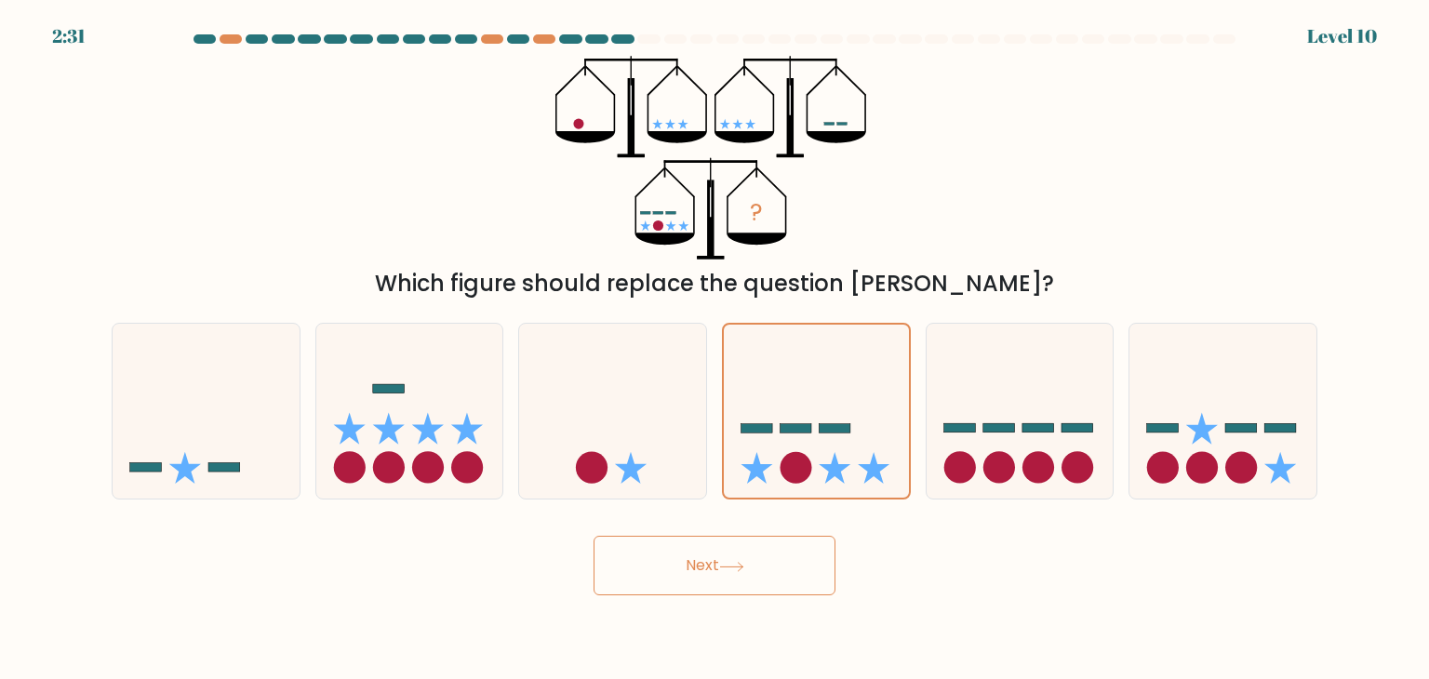
click at [745, 542] on button "Next" at bounding box center [715, 566] width 242 height 60
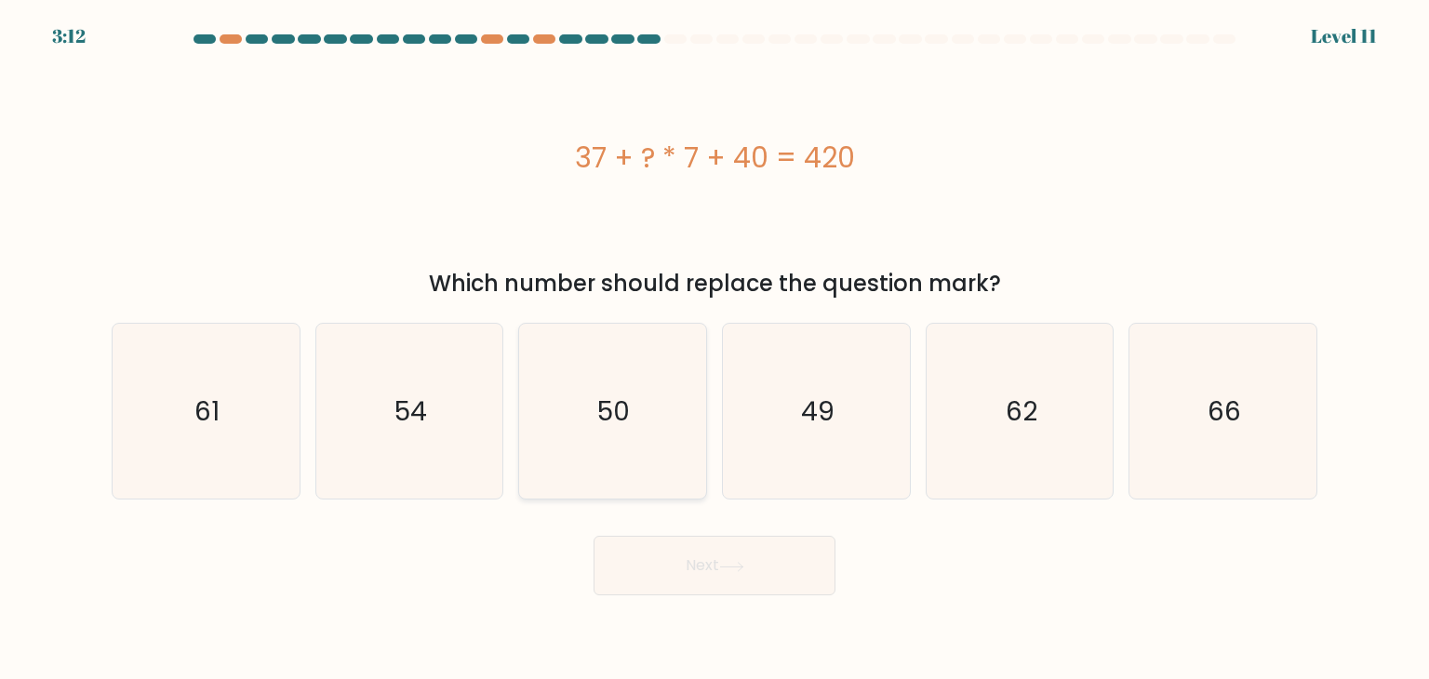
click at [689, 416] on icon "50" at bounding box center [612, 411] width 175 height 175
click at [715, 349] on input "c. 50" at bounding box center [715, 344] width 1 height 9
radio input "true"
click at [883, 420] on icon "49" at bounding box center [816, 411] width 175 height 175
click at [716, 349] on input "d. 49" at bounding box center [715, 344] width 1 height 9
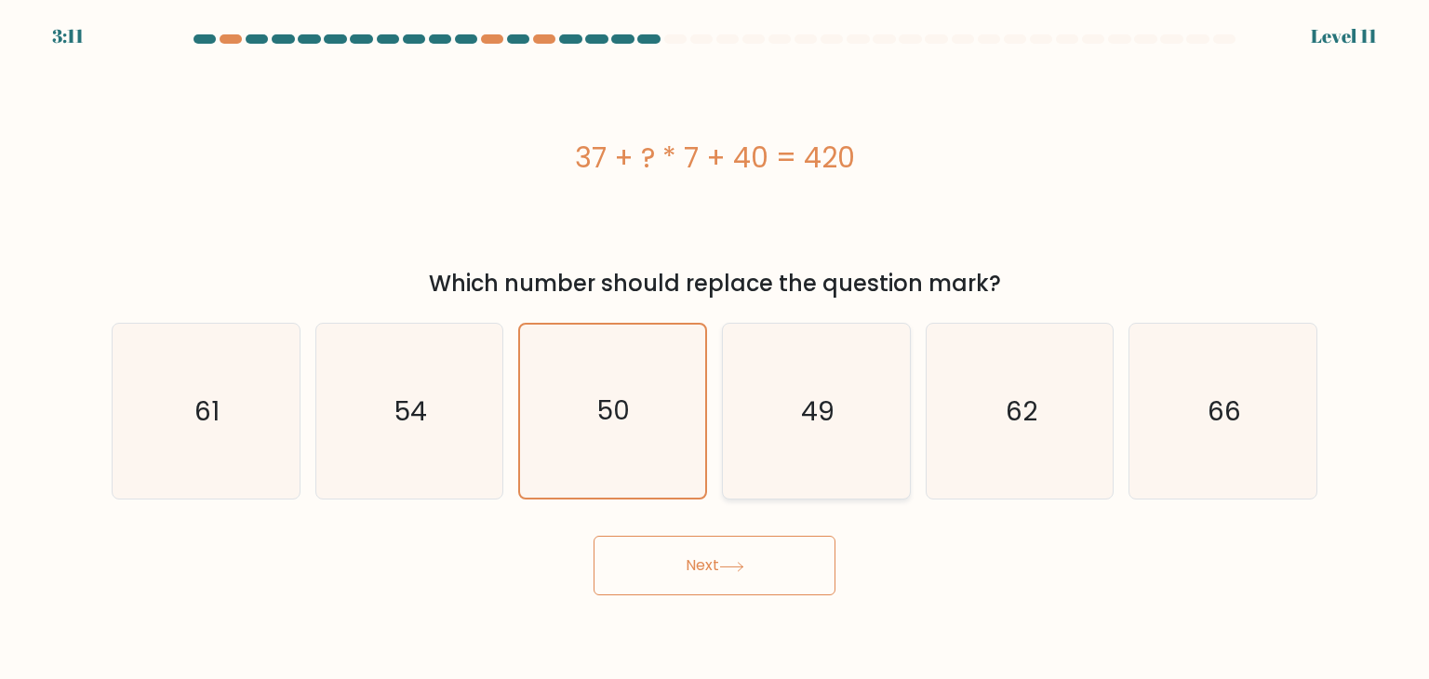
radio input "true"
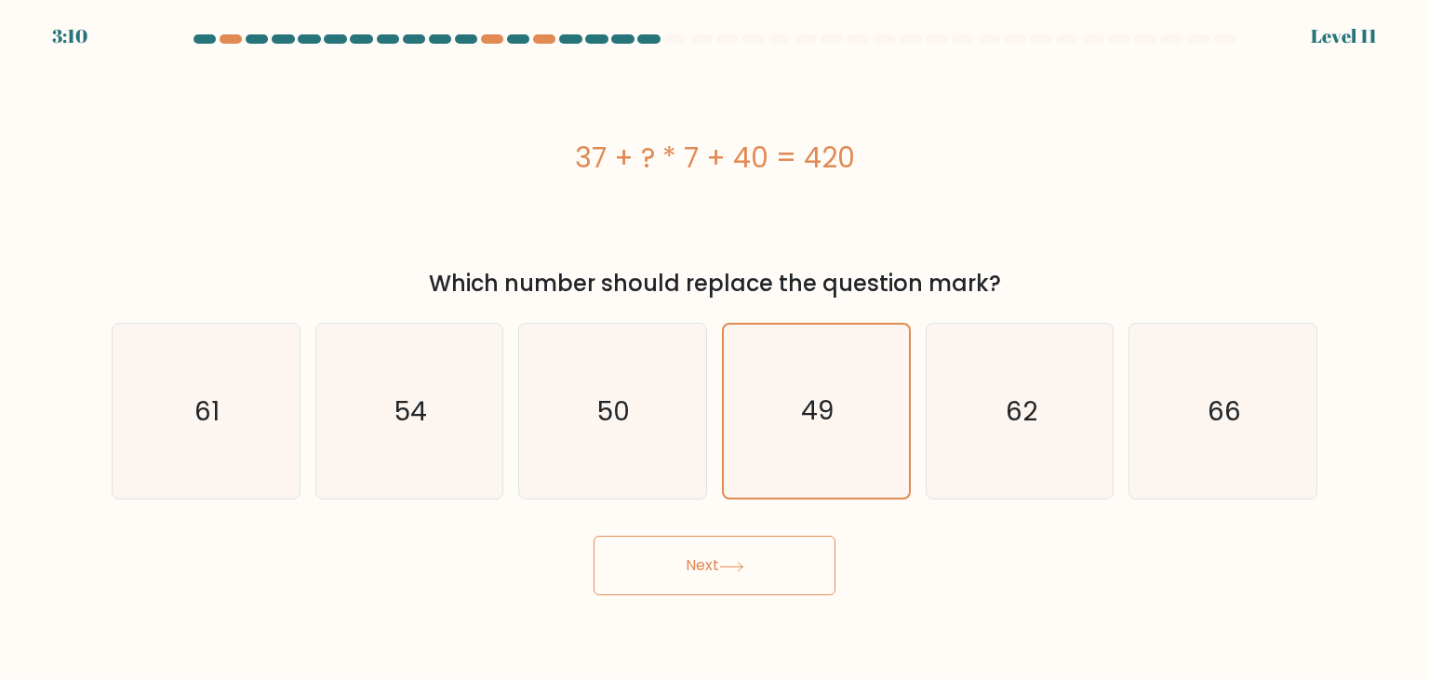
click at [677, 540] on button "Next" at bounding box center [715, 566] width 242 height 60
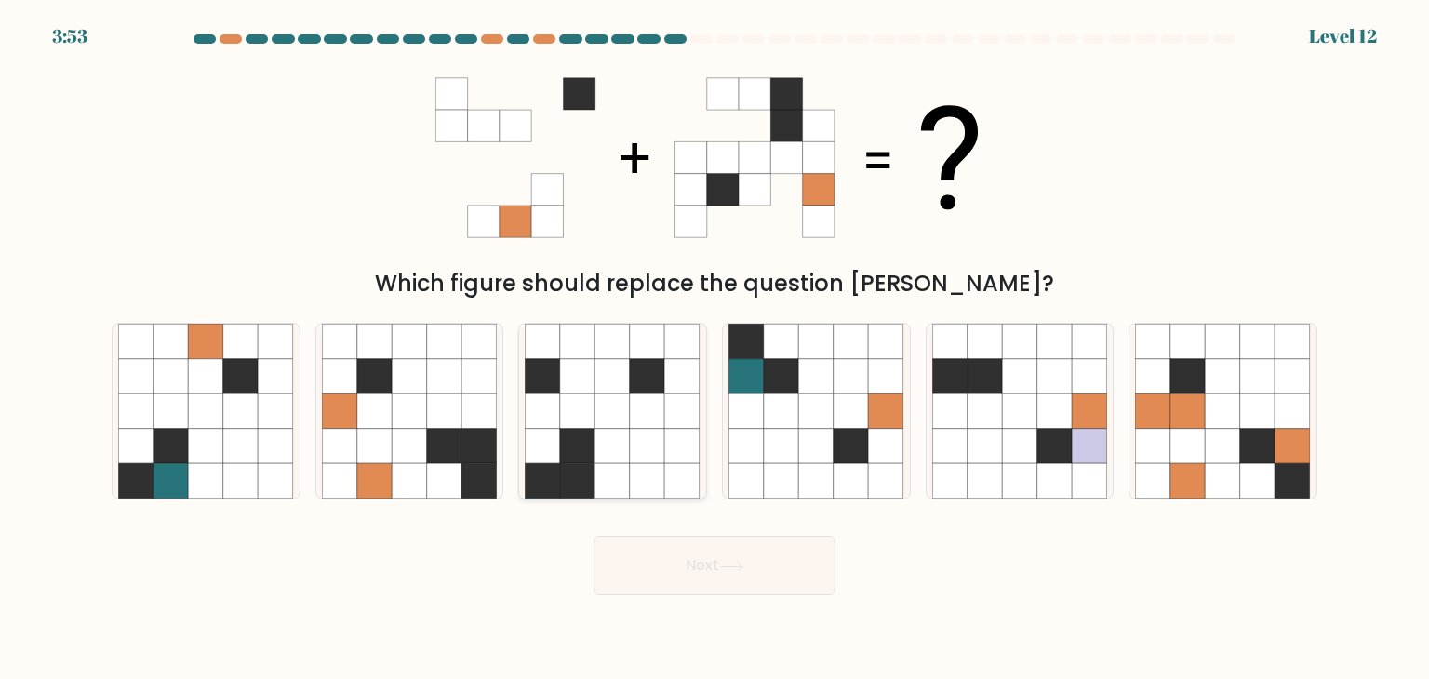
click at [657, 399] on icon at bounding box center [647, 411] width 35 height 35
click at [715, 349] on input "c." at bounding box center [715, 344] width 1 height 9
radio input "true"
click at [667, 555] on button "Next" at bounding box center [715, 566] width 242 height 60
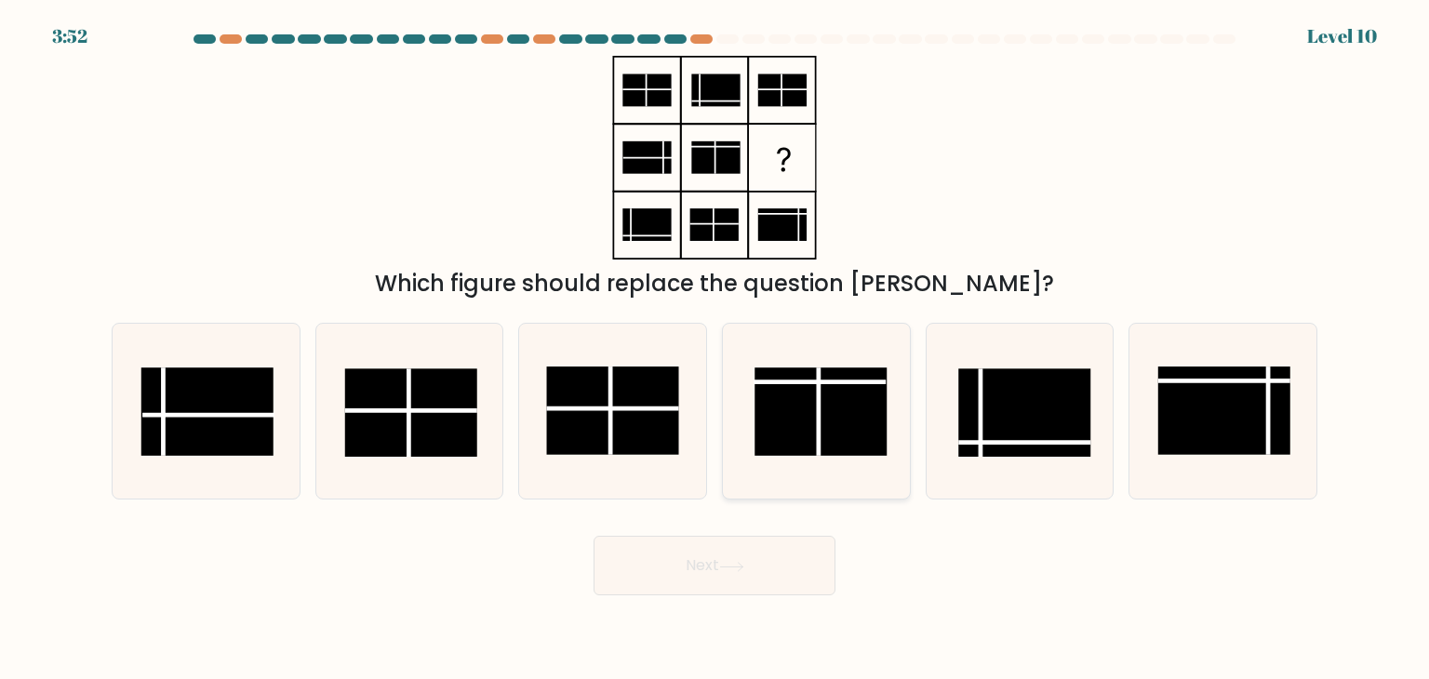
click at [823, 391] on rect at bounding box center [821, 412] width 132 height 88
click at [716, 349] on input "d." at bounding box center [715, 344] width 1 height 9
radio input "true"
click at [680, 577] on button "Next" at bounding box center [715, 566] width 242 height 60
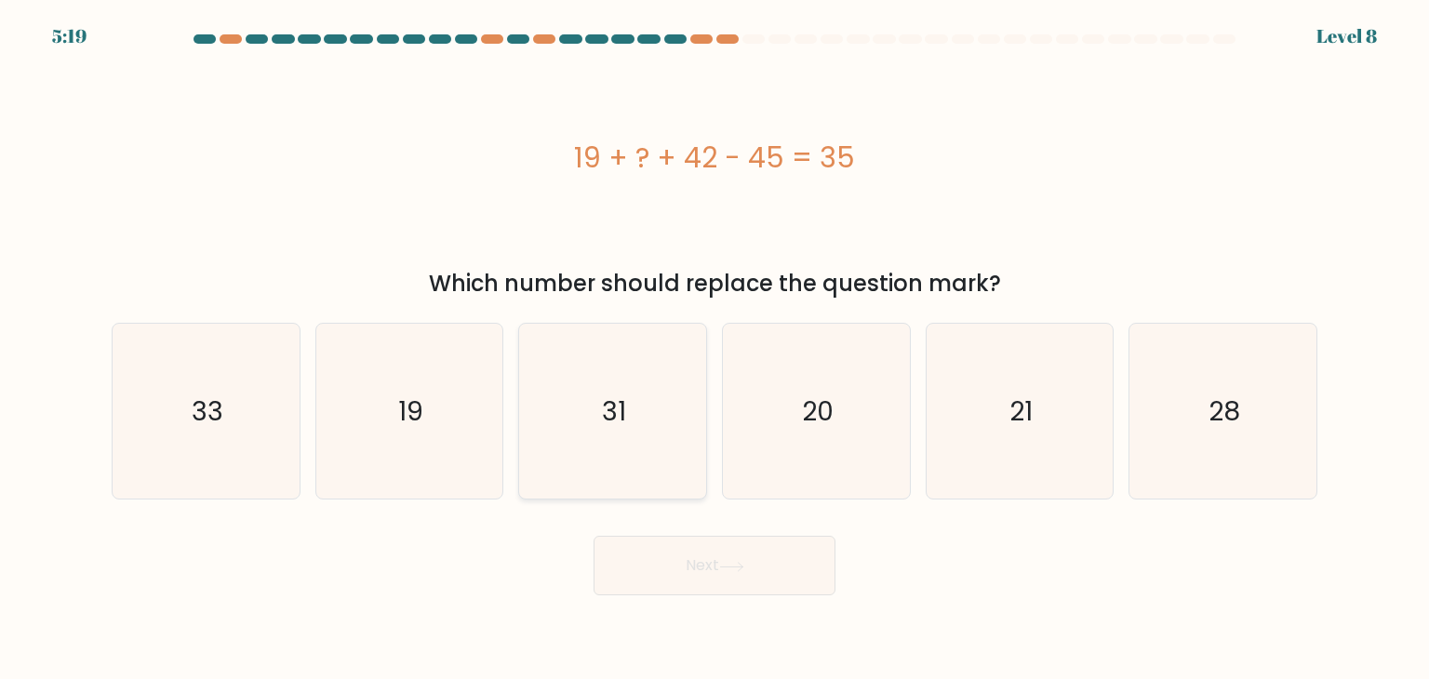
click at [559, 431] on icon "31" at bounding box center [612, 411] width 175 height 175
click at [715, 349] on input "c. 31" at bounding box center [715, 344] width 1 height 9
radio input "true"
click at [614, 569] on button "Next" at bounding box center [715, 566] width 242 height 60
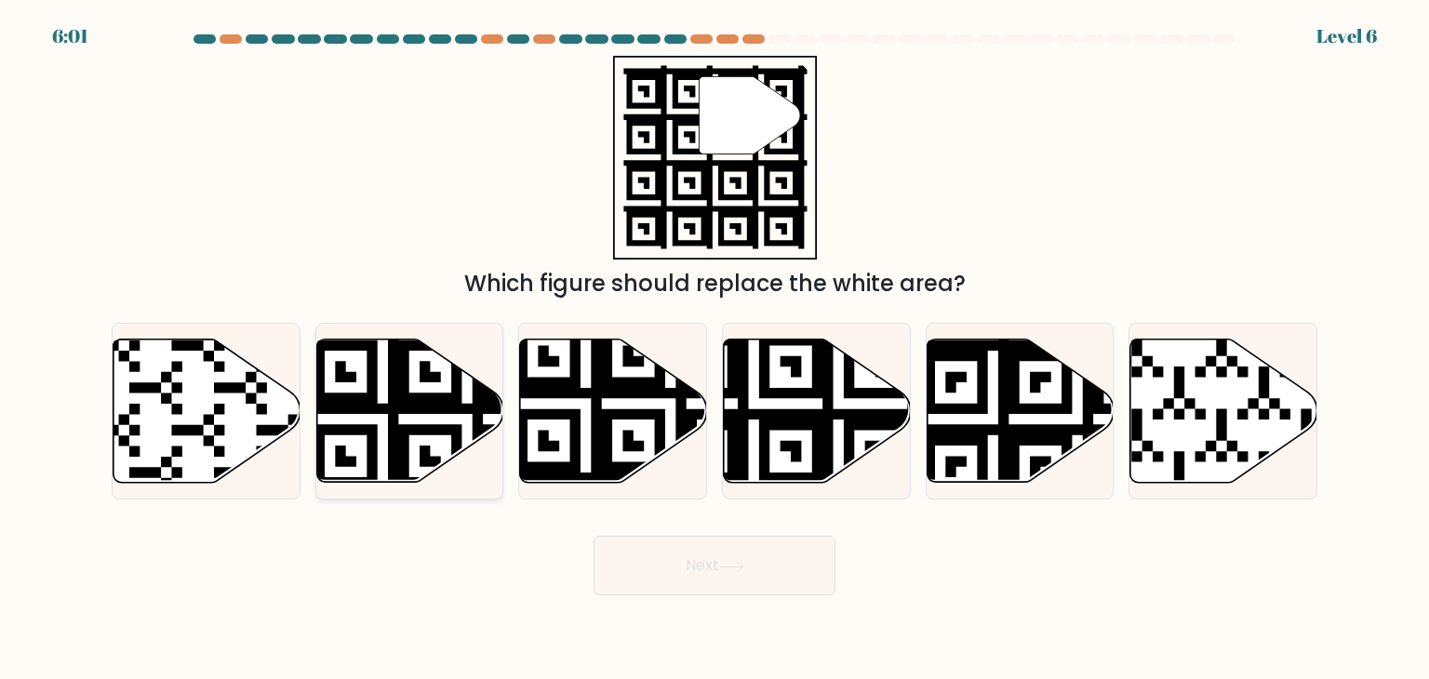
click at [492, 422] on icon at bounding box center [409, 411] width 187 height 143
click at [715, 349] on input "b." at bounding box center [715, 344] width 1 height 9
radio input "true"
click at [655, 596] on body "5:59 Level 6" at bounding box center [714, 339] width 1429 height 679
click at [664, 591] on button "Next" at bounding box center [715, 566] width 242 height 60
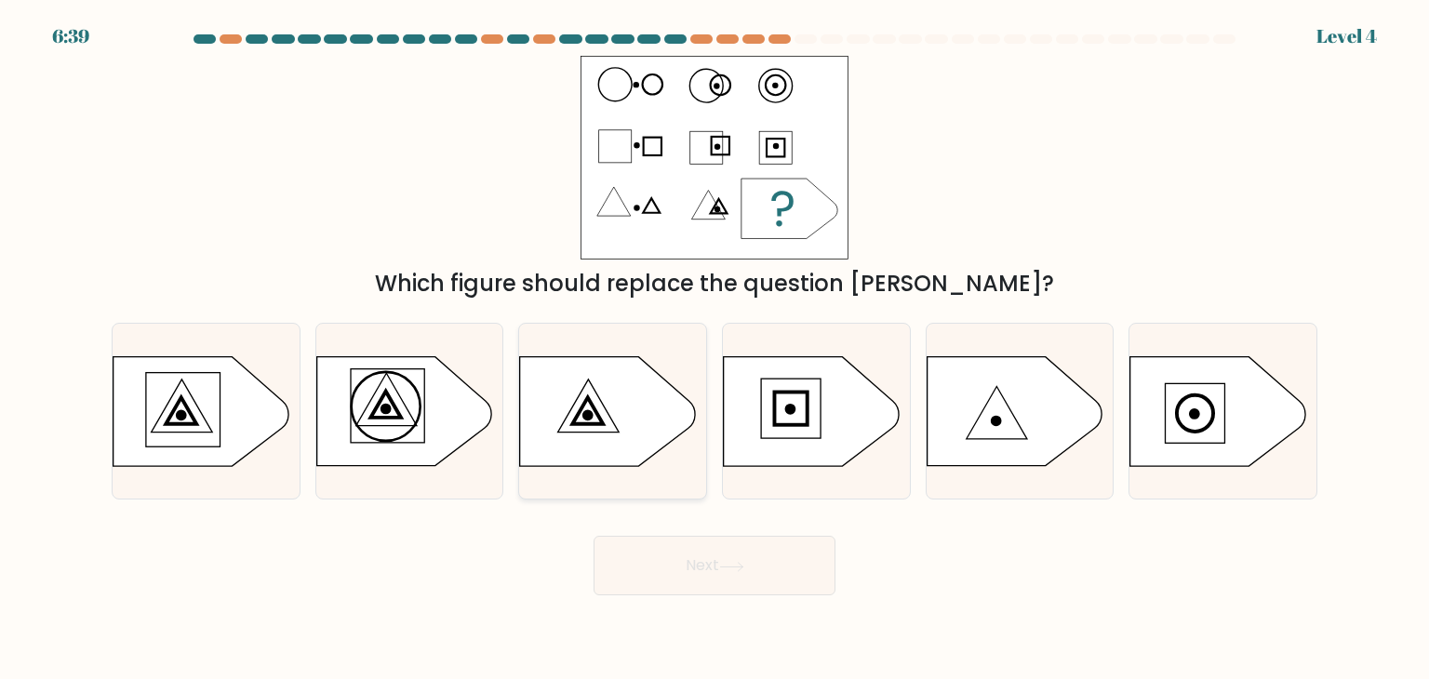
click at [649, 452] on icon at bounding box center [607, 411] width 175 height 109
click at [715, 349] on input "c." at bounding box center [715, 344] width 1 height 9
radio input "true"
click at [726, 570] on icon at bounding box center [731, 567] width 25 height 10
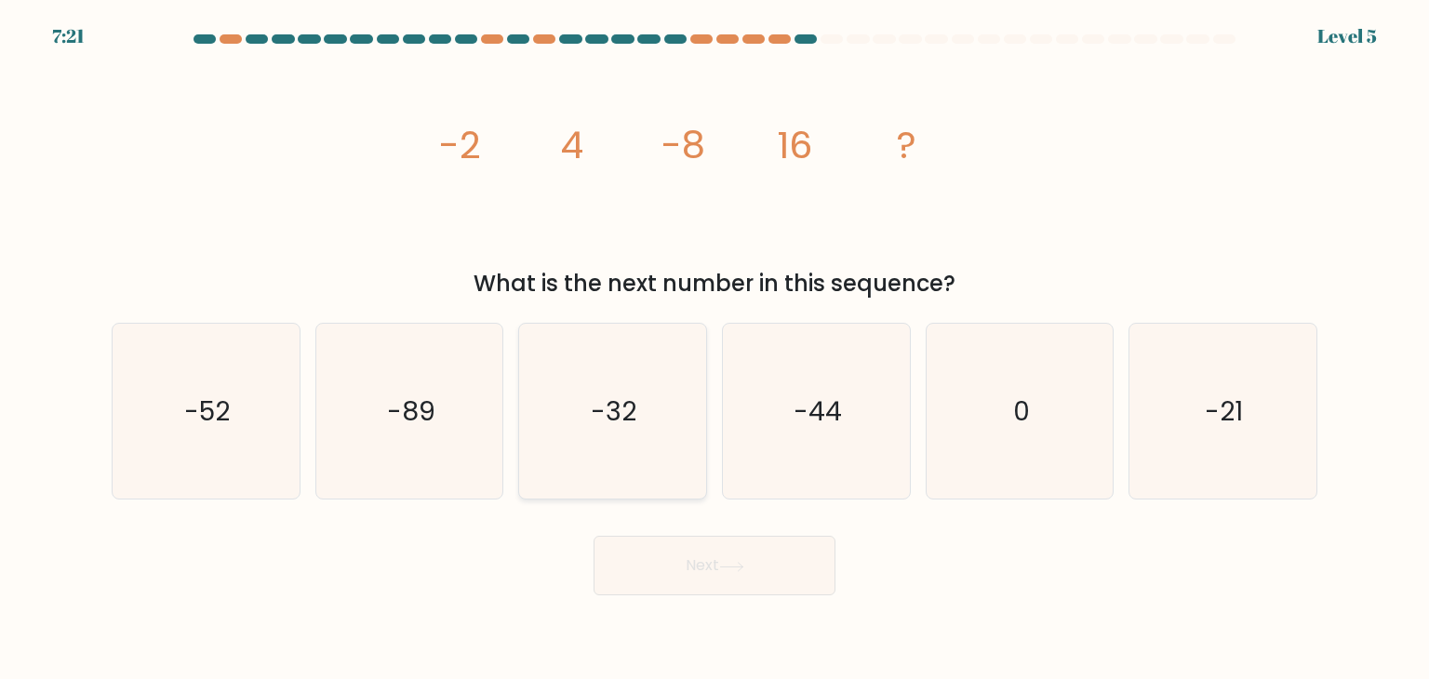
click at [594, 536] on button "Next" at bounding box center [715, 566] width 242 height 60
click at [644, 415] on icon "-32" at bounding box center [612, 411] width 175 height 175
click at [715, 349] on input "c. -32" at bounding box center [715, 344] width 1 height 9
radio input "true"
click at [594, 536] on button "Next" at bounding box center [715, 566] width 242 height 60
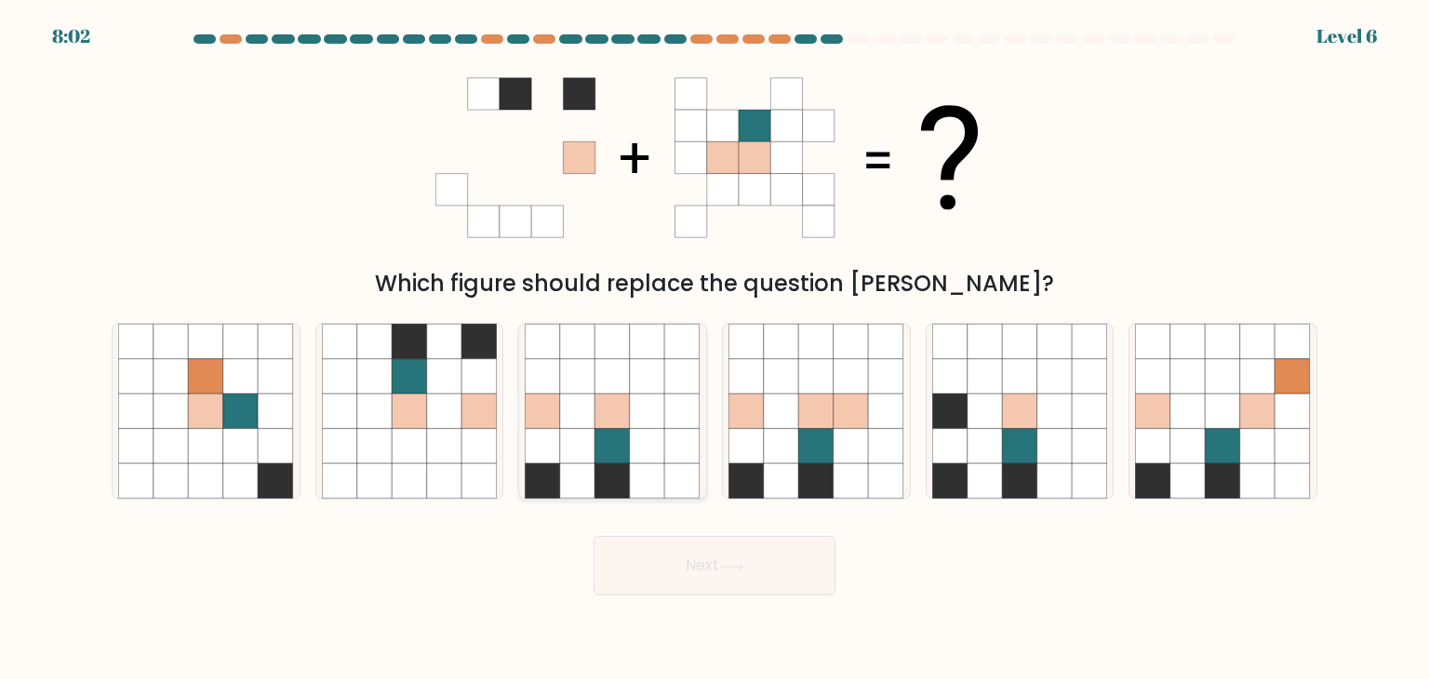
click at [594, 536] on button "Next" at bounding box center [715, 566] width 242 height 60
click at [664, 430] on icon at bounding box center [647, 446] width 35 height 35
click at [715, 349] on input "c." at bounding box center [715, 344] width 1 height 9
radio input "true"
click at [594, 536] on button "Next" at bounding box center [715, 566] width 242 height 60
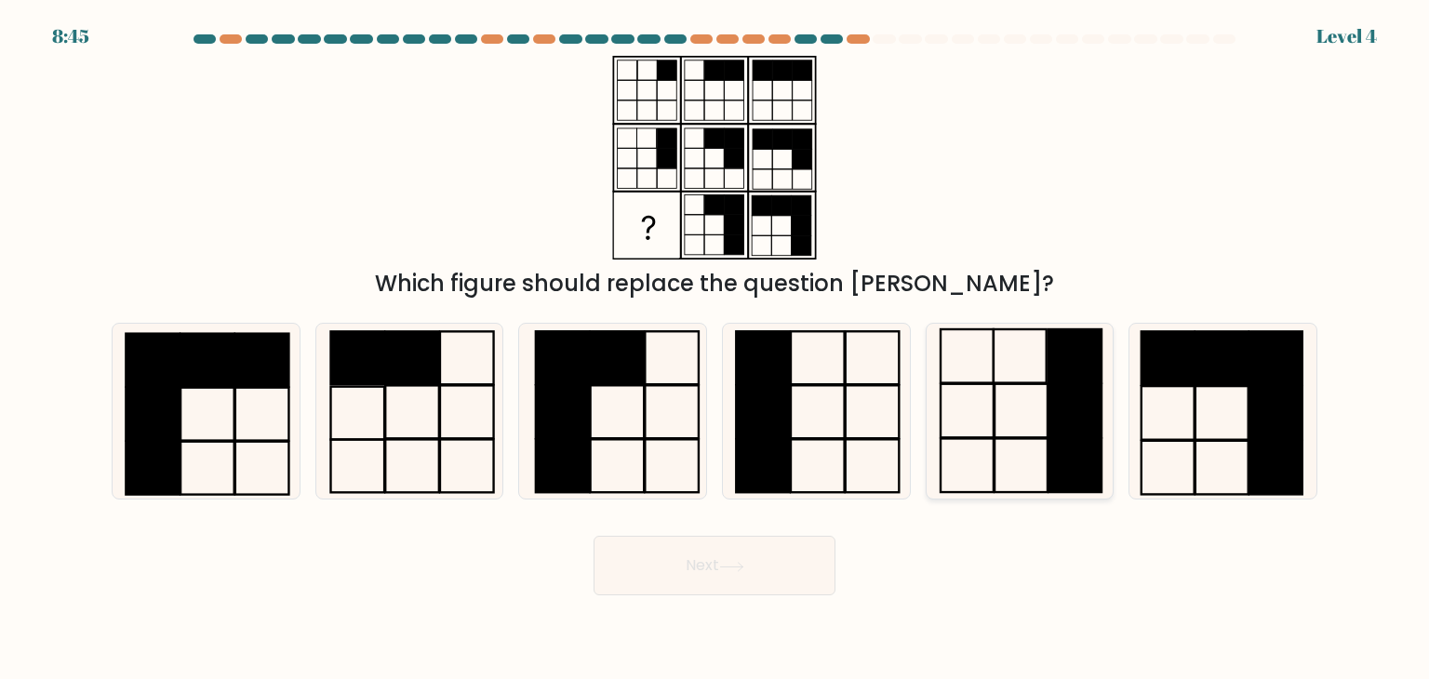
click at [967, 388] on icon at bounding box center [1019, 411] width 175 height 175
click at [716, 349] on input "e." at bounding box center [715, 344] width 1 height 9
radio input "true"
click at [594, 536] on button "Next" at bounding box center [715, 566] width 242 height 60
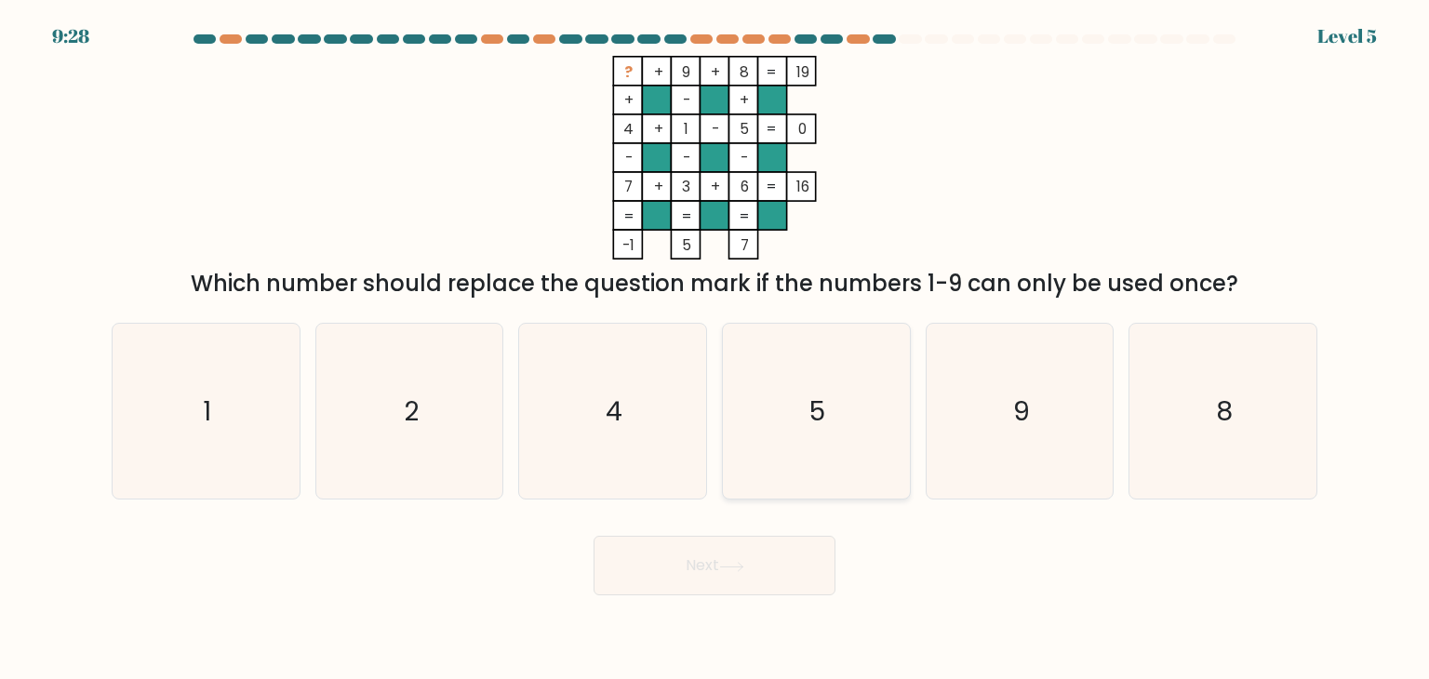
click at [722, 387] on div "5" at bounding box center [816, 411] width 189 height 177
click at [716, 349] on input "d. 5" at bounding box center [715, 344] width 1 height 9
radio input "true"
click at [594, 536] on button "Next" at bounding box center [715, 566] width 242 height 60
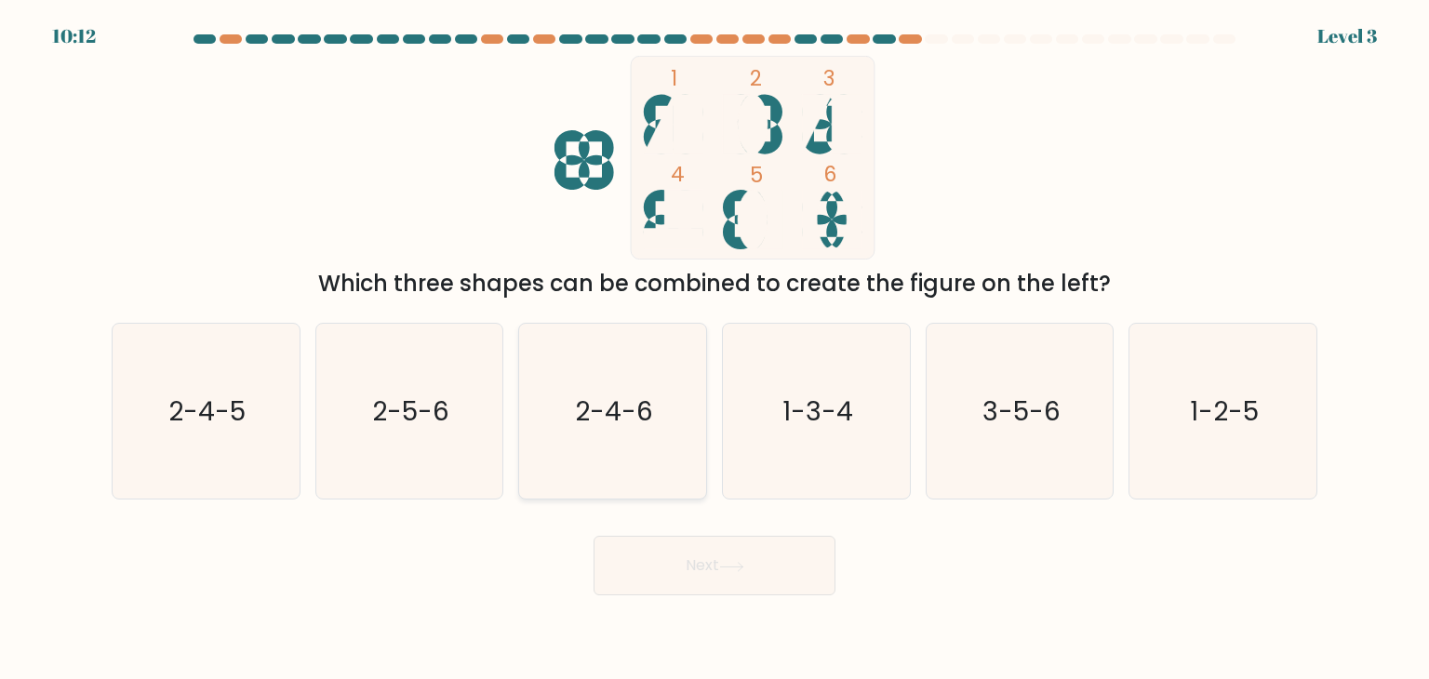
click at [540, 379] on icon "2-4-6" at bounding box center [612, 411] width 175 height 175
click at [715, 349] on input "c. 2-4-6" at bounding box center [715, 344] width 1 height 9
radio input "true"
click at [594, 536] on button "Next" at bounding box center [715, 566] width 242 height 60
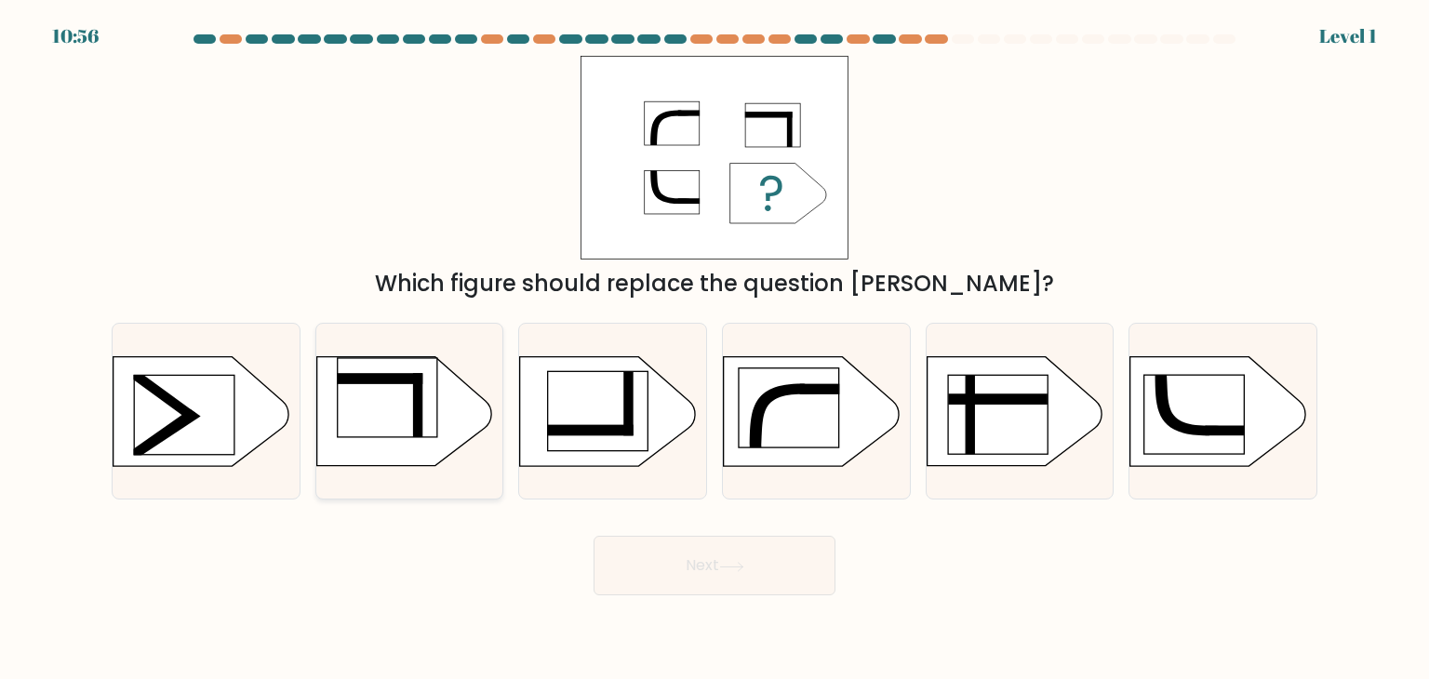
drag, startPoint x: 434, startPoint y: 343, endPoint x: 450, endPoint y: 351, distance: 18.3
click at [450, 351] on div at bounding box center [409, 411] width 189 height 177
click at [715, 349] on input "b." at bounding box center [715, 344] width 1 height 9
radio input "true"
click at [594, 536] on button "Next" at bounding box center [715, 566] width 242 height 60
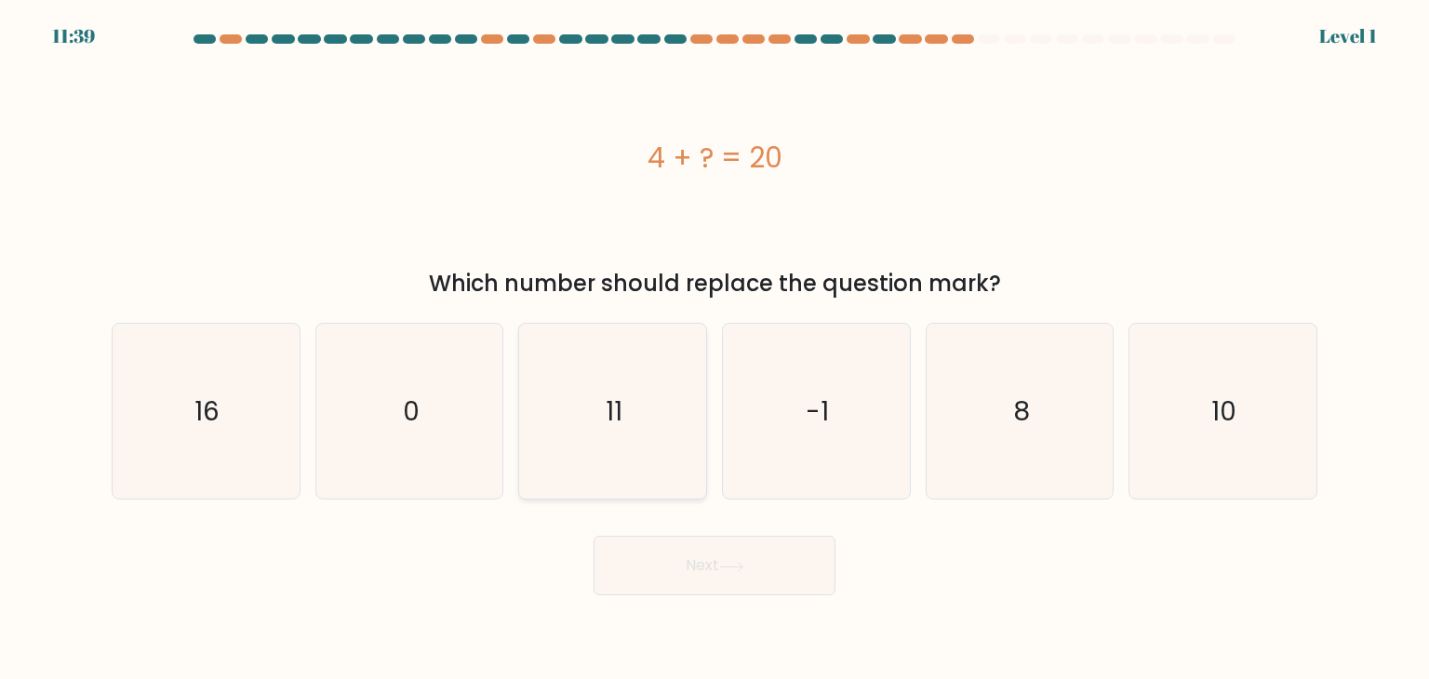
click at [594, 536] on button "Next" at bounding box center [715, 566] width 242 height 60
click at [652, 410] on icon "11" at bounding box center [612, 411] width 175 height 175
click at [715, 349] on input "c. 11" at bounding box center [715, 344] width 1 height 9
radio input "true"
click at [594, 536] on button "Next" at bounding box center [715, 566] width 242 height 60
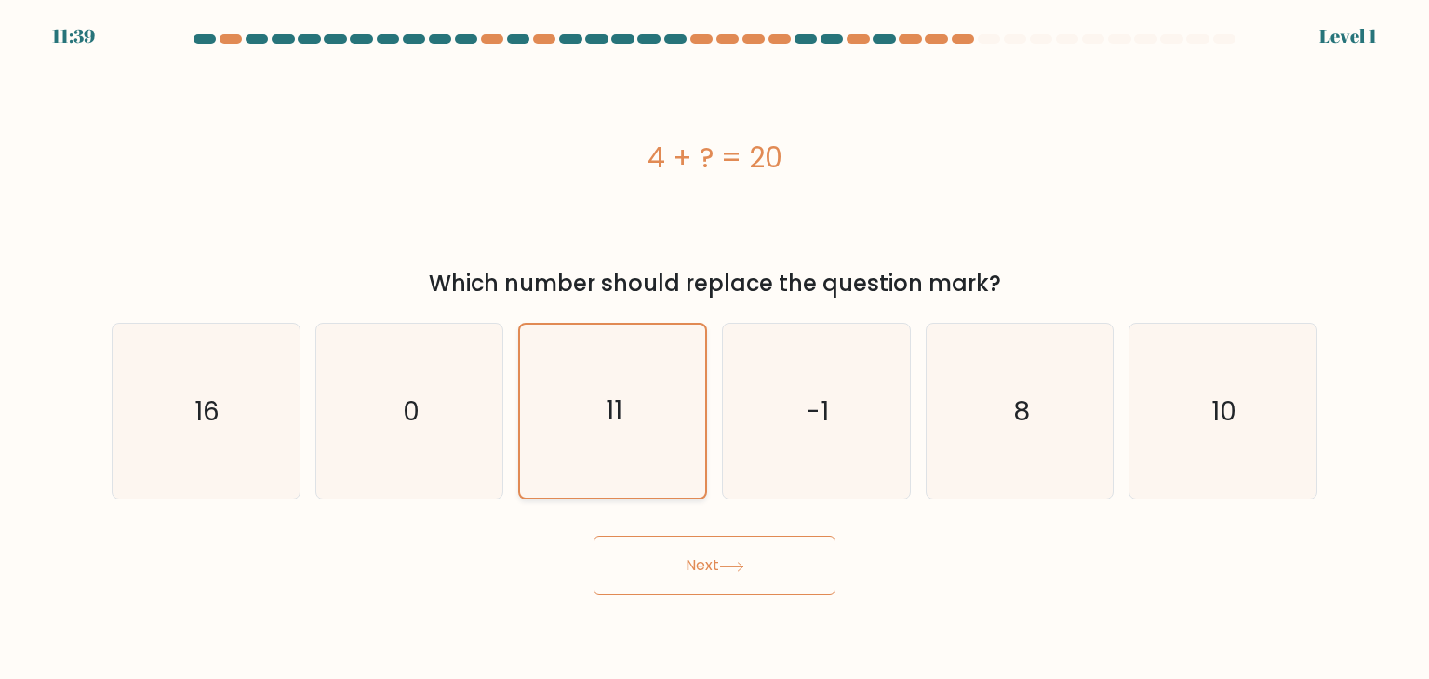
click at [594, 536] on button "Next" at bounding box center [715, 566] width 242 height 60
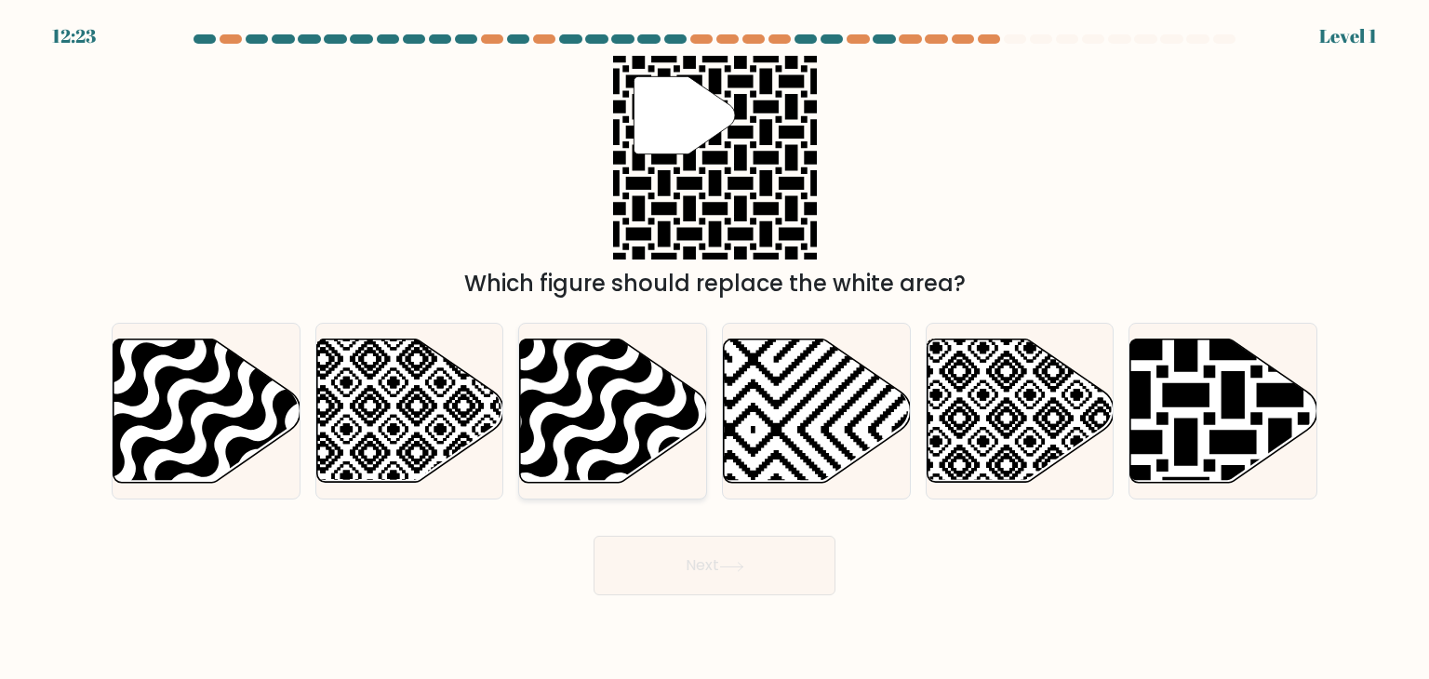
click at [681, 410] on icon at bounding box center [670, 489] width 377 height 377
click at [715, 349] on input "c." at bounding box center [715, 344] width 1 height 9
radio input "true"
click at [594, 536] on button "Next" at bounding box center [715, 566] width 242 height 60
click button "Next" at bounding box center [715, 566] width 242 height 60
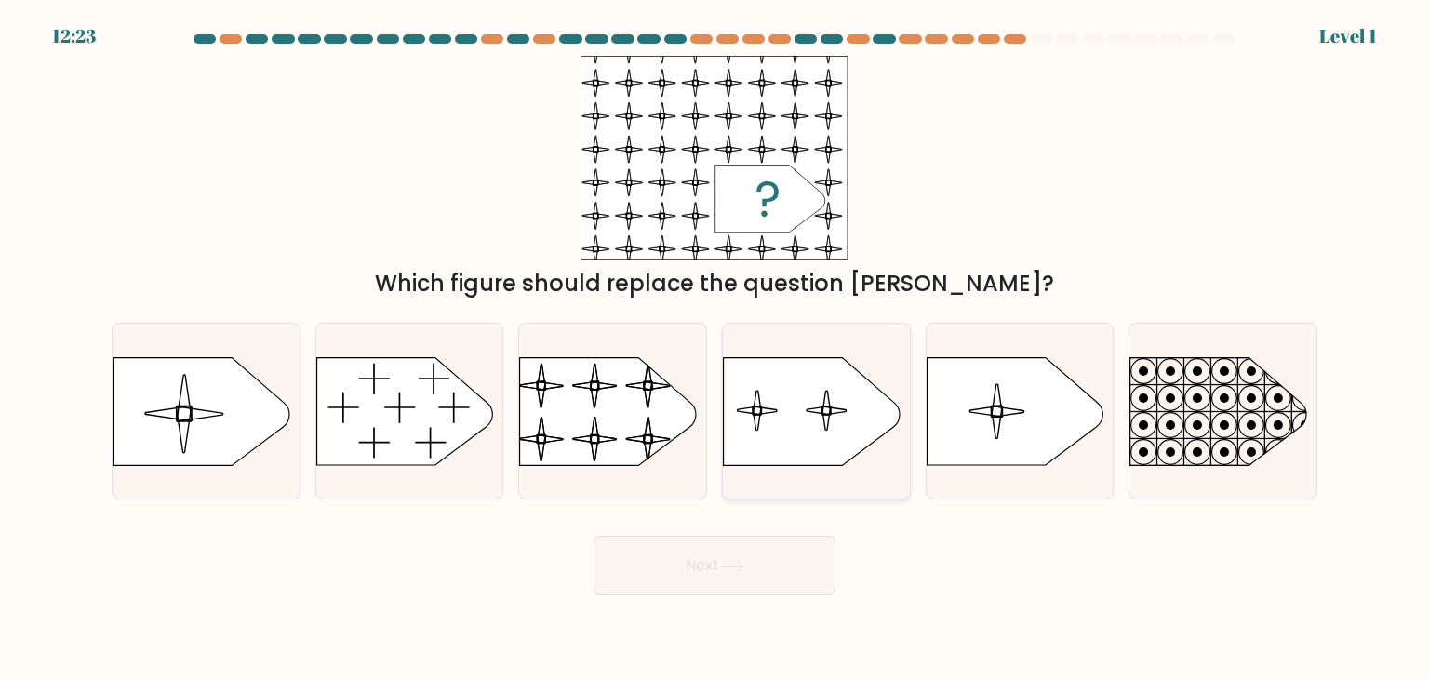
click at [594, 536] on button "Next" at bounding box center [715, 566] width 242 height 60
click at [701, 398] on rect at bounding box center [518, 345] width 428 height 326
click at [715, 349] on input "c." at bounding box center [715, 344] width 1 height 9
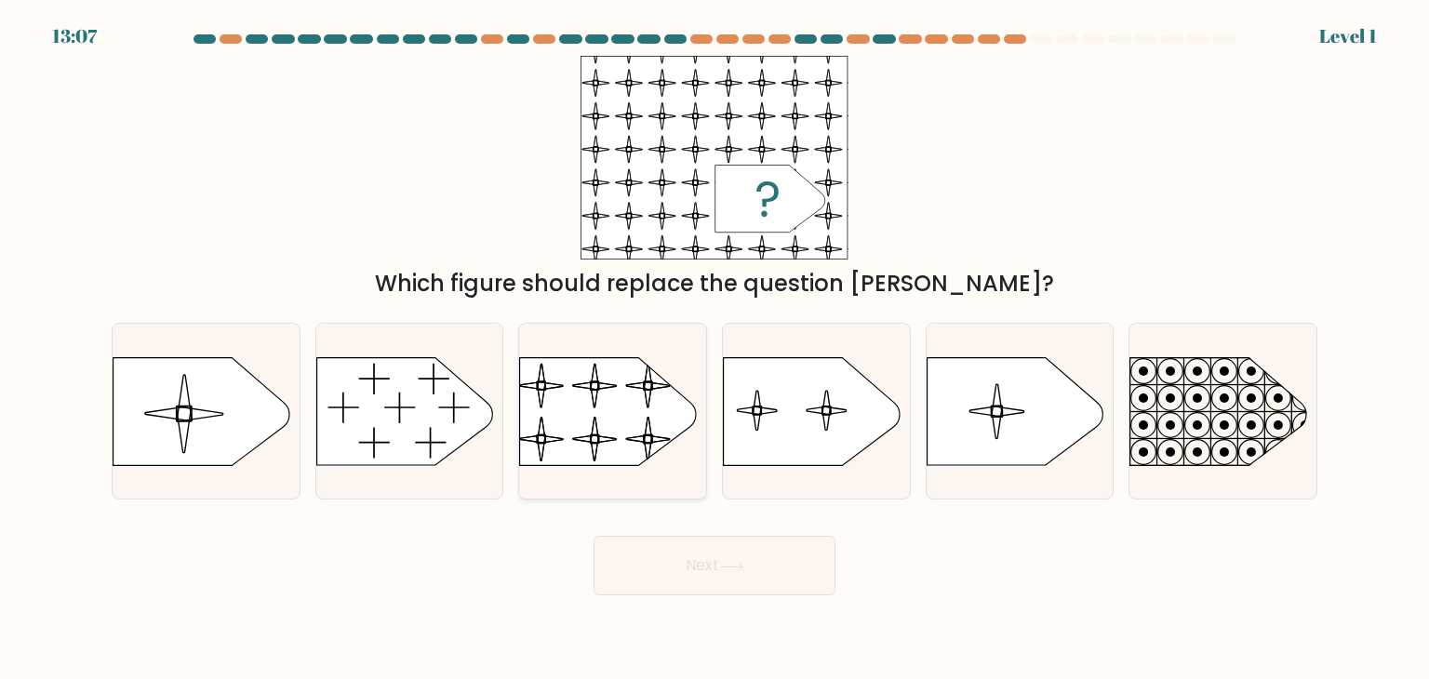
radio input "true"
click at [594, 536] on button "Next" at bounding box center [715, 566] width 242 height 60
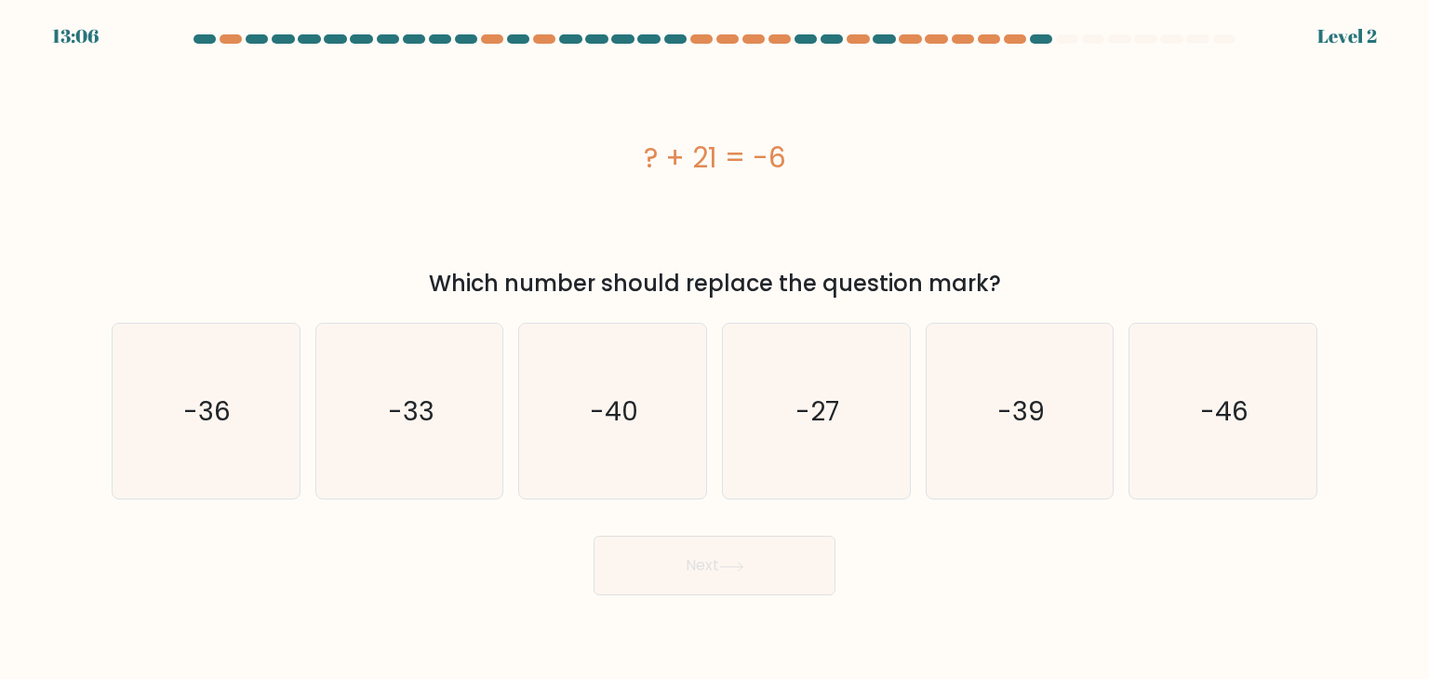
click at [594, 536] on button "Next" at bounding box center [715, 566] width 242 height 60
click at [701, 398] on div "-40" at bounding box center [612, 411] width 189 height 177
click at [715, 349] on input "c. -40" at bounding box center [715, 344] width 1 height 9
radio input "true"
click at [594, 536] on button "Next" at bounding box center [715, 566] width 242 height 60
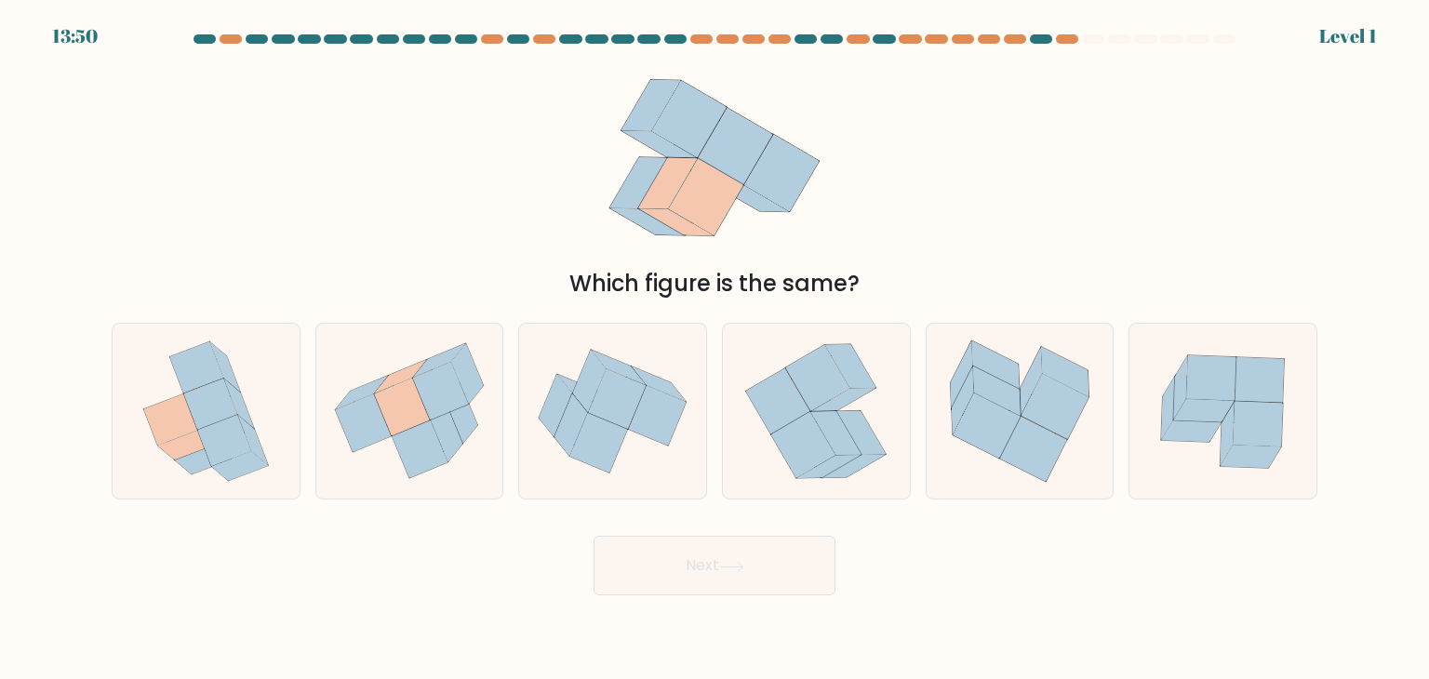
click at [701, 398] on icon at bounding box center [612, 411] width 187 height 156
click at [715, 349] on input "c." at bounding box center [715, 344] width 1 height 9
radio input "true"
click at [594, 536] on button "Next" at bounding box center [715, 566] width 242 height 60
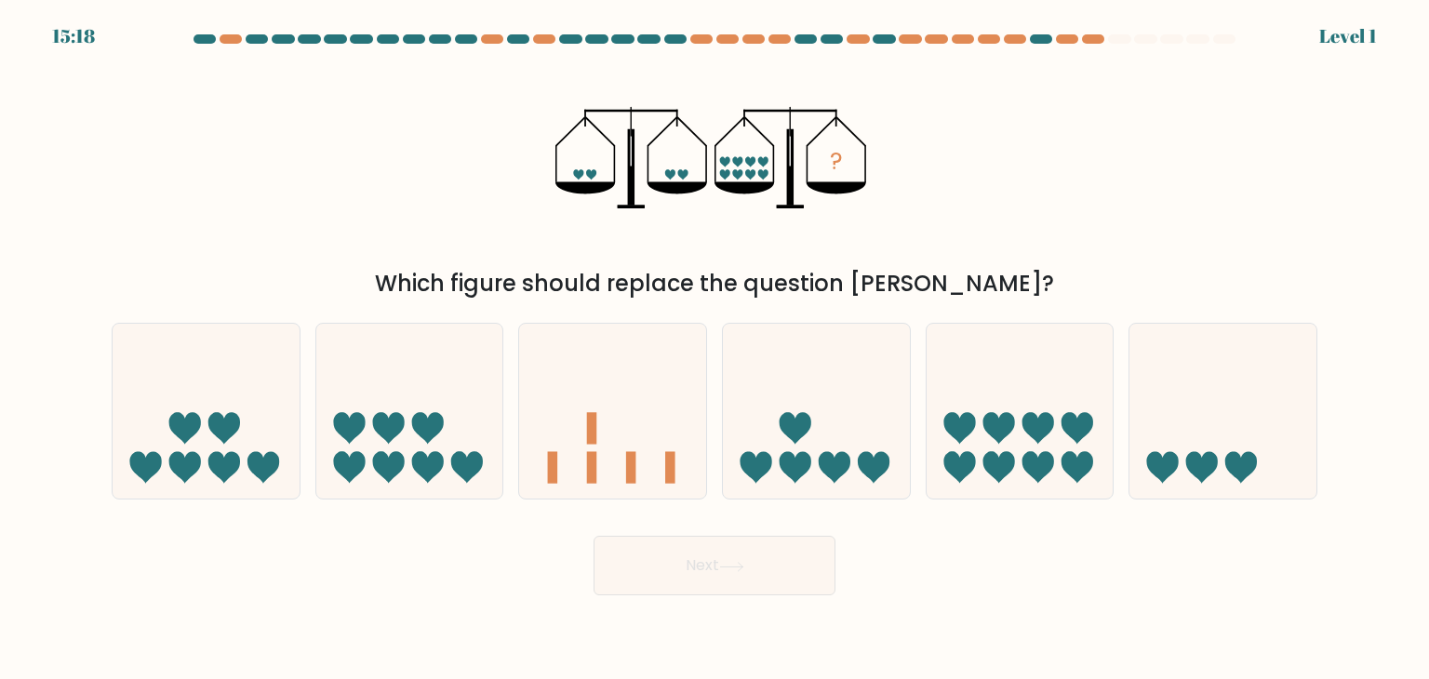
click at [701, 399] on icon at bounding box center [612, 411] width 187 height 154
click at [715, 349] on input "c." at bounding box center [715, 344] width 1 height 9
radio input "true"
click at [594, 536] on button "Next" at bounding box center [715, 566] width 242 height 60
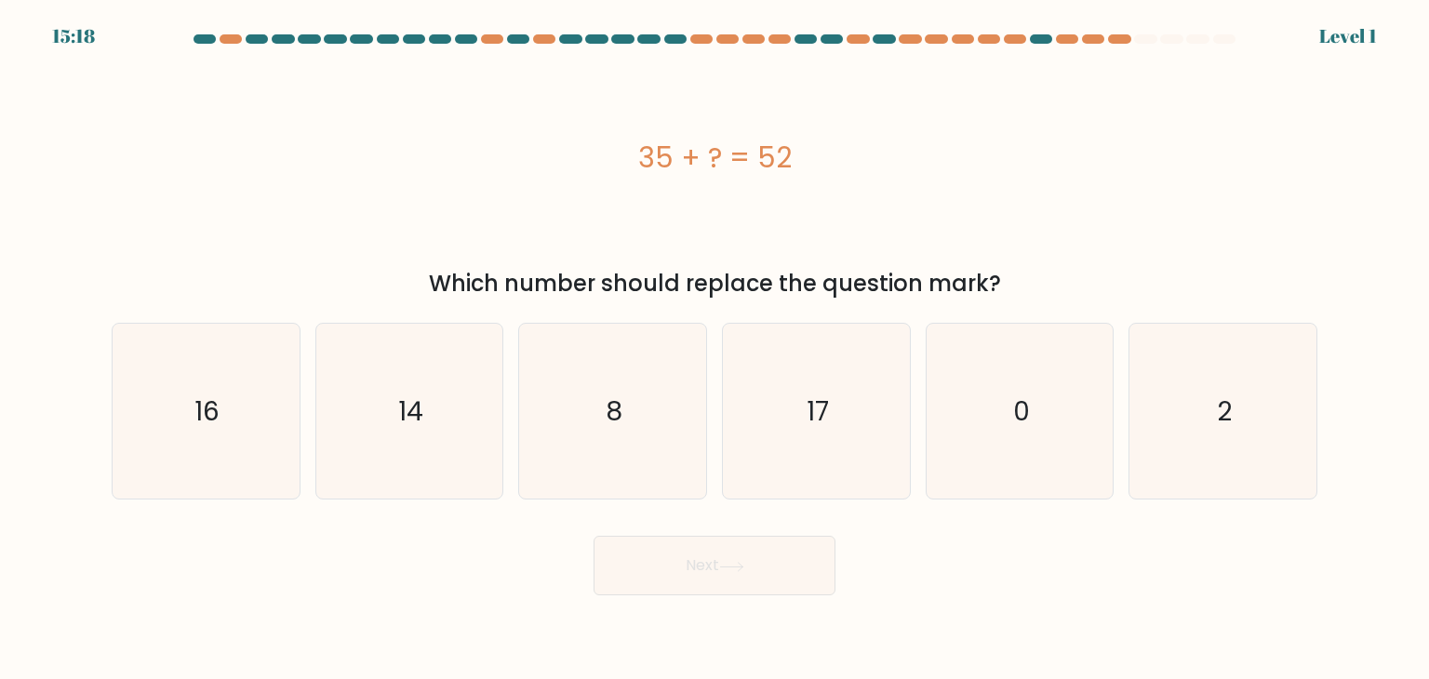
click at [701, 399] on div "8" at bounding box center [612, 411] width 189 height 177
click at [715, 349] on input "c. 8" at bounding box center [715, 344] width 1 height 9
radio input "true"
click at [594, 536] on button "Next" at bounding box center [715, 566] width 242 height 60
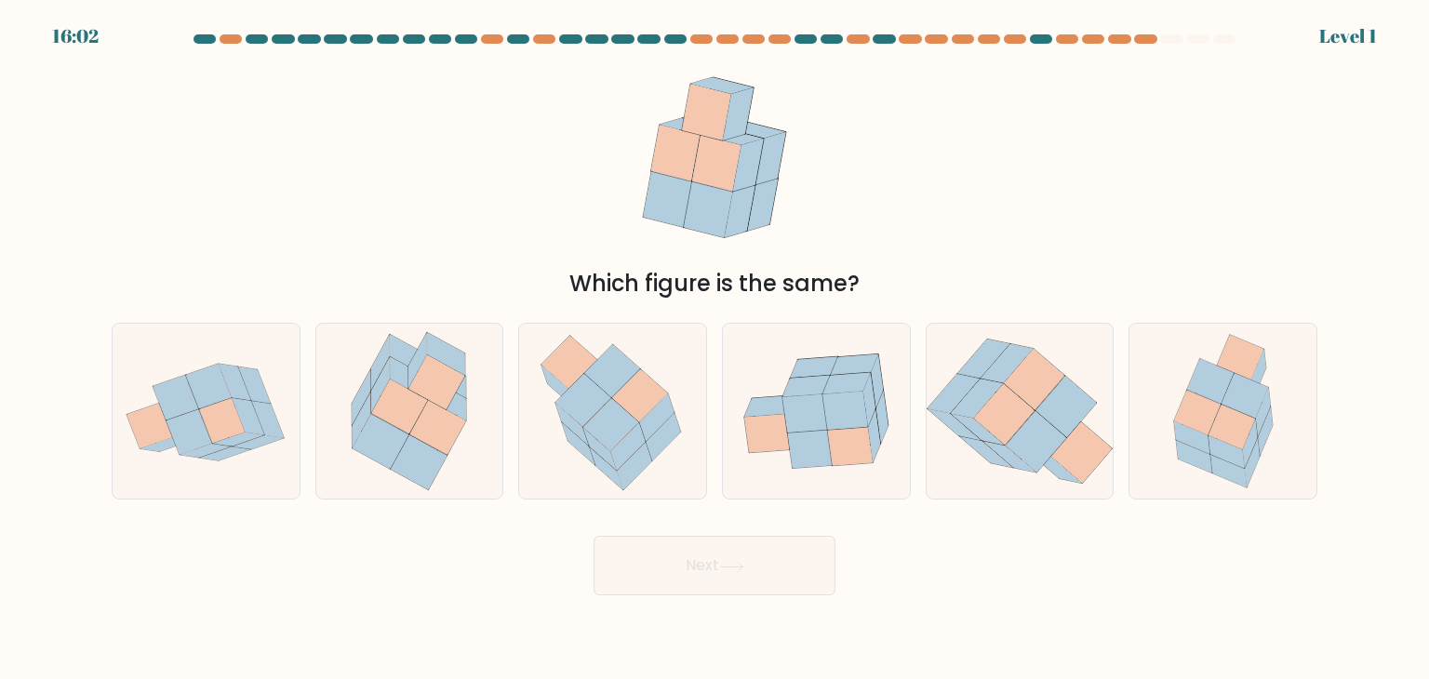
click at [701, 399] on div at bounding box center [612, 411] width 189 height 177
click at [715, 349] on input "c." at bounding box center [715, 344] width 1 height 9
radio input "true"
click at [701, 399] on div at bounding box center [612, 411] width 189 height 177
click at [715, 349] on input "c." at bounding box center [715, 344] width 1 height 9
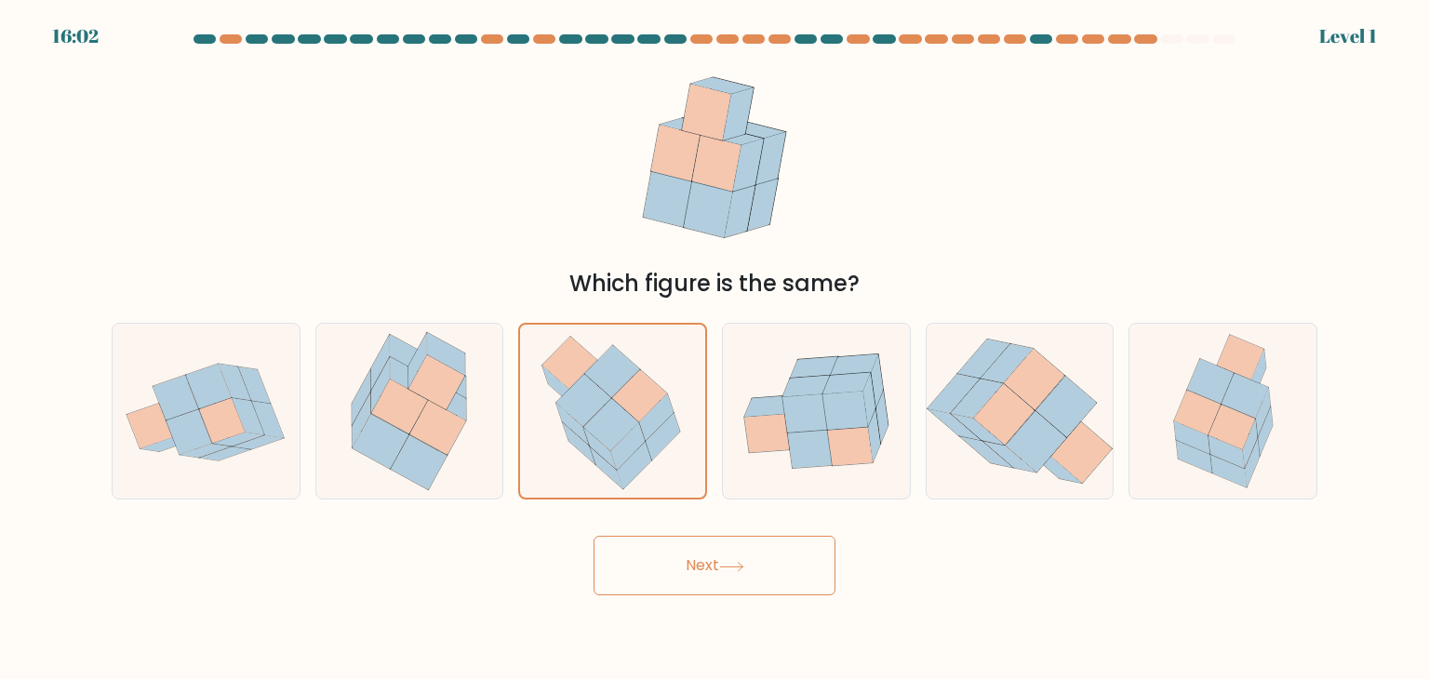
click at [701, 399] on div at bounding box center [612, 411] width 189 height 177
click at [715, 349] on input "c." at bounding box center [715, 344] width 1 height 9
click at [594, 536] on button "Next" at bounding box center [715, 566] width 242 height 60
click button "Next" at bounding box center [715, 566] width 242 height 60
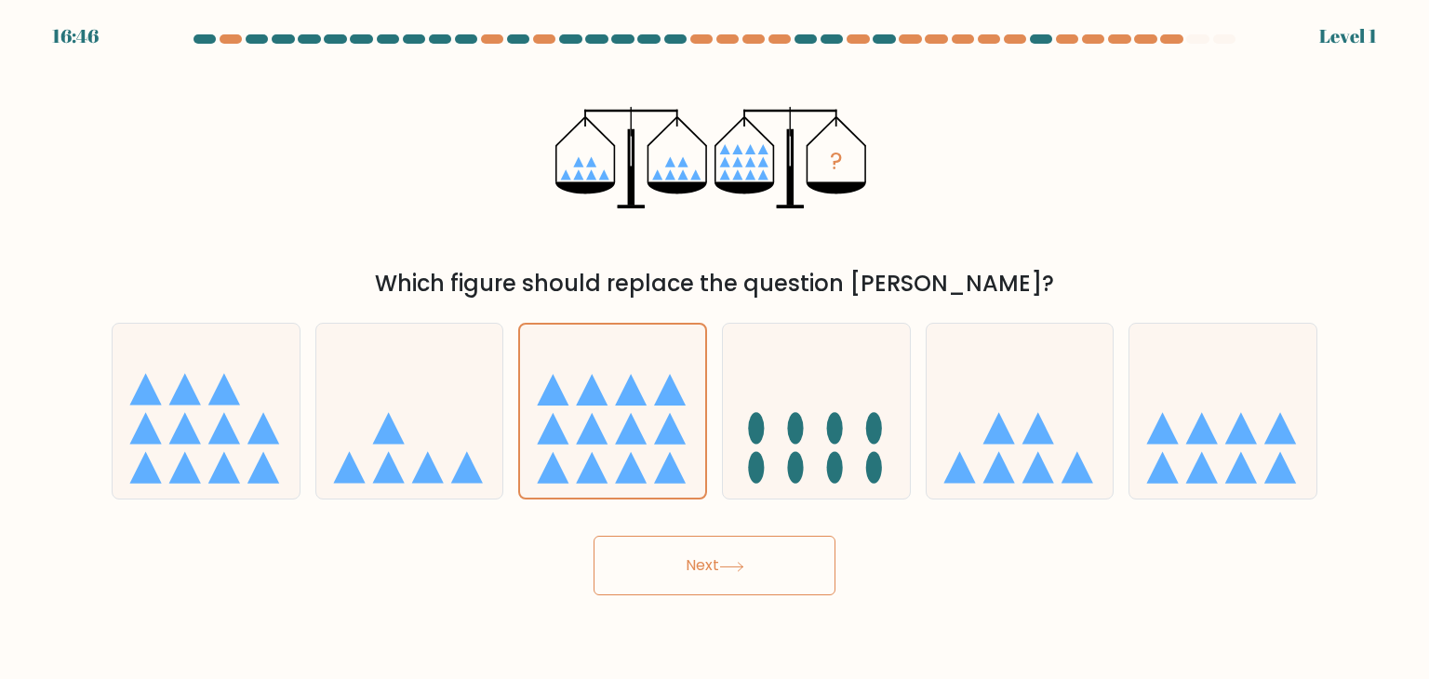
click at [701, 399] on icon at bounding box center [612, 412] width 185 height 154
click at [715, 349] on input "c." at bounding box center [715, 344] width 1 height 9
click at [701, 399] on icon at bounding box center [612, 412] width 185 height 154
click at [715, 349] on input "c." at bounding box center [715, 344] width 1 height 9
click at [701, 399] on icon at bounding box center [612, 412] width 185 height 154
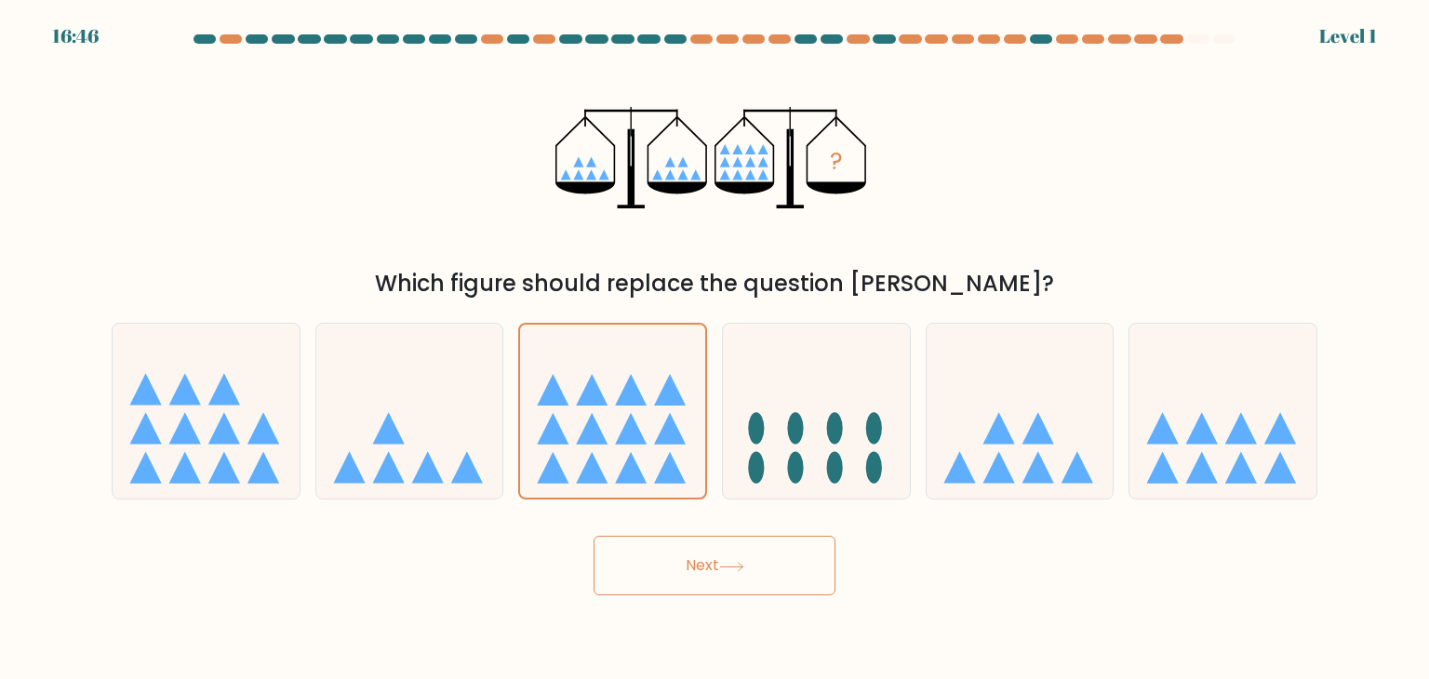
click at [715, 349] on input "c." at bounding box center [715, 344] width 1 height 9
click at [701, 399] on icon at bounding box center [612, 412] width 185 height 154
click at [715, 349] on input "c." at bounding box center [715, 344] width 1 height 9
click at [701, 399] on icon at bounding box center [612, 412] width 185 height 154
click at [715, 349] on input "c." at bounding box center [715, 344] width 1 height 9
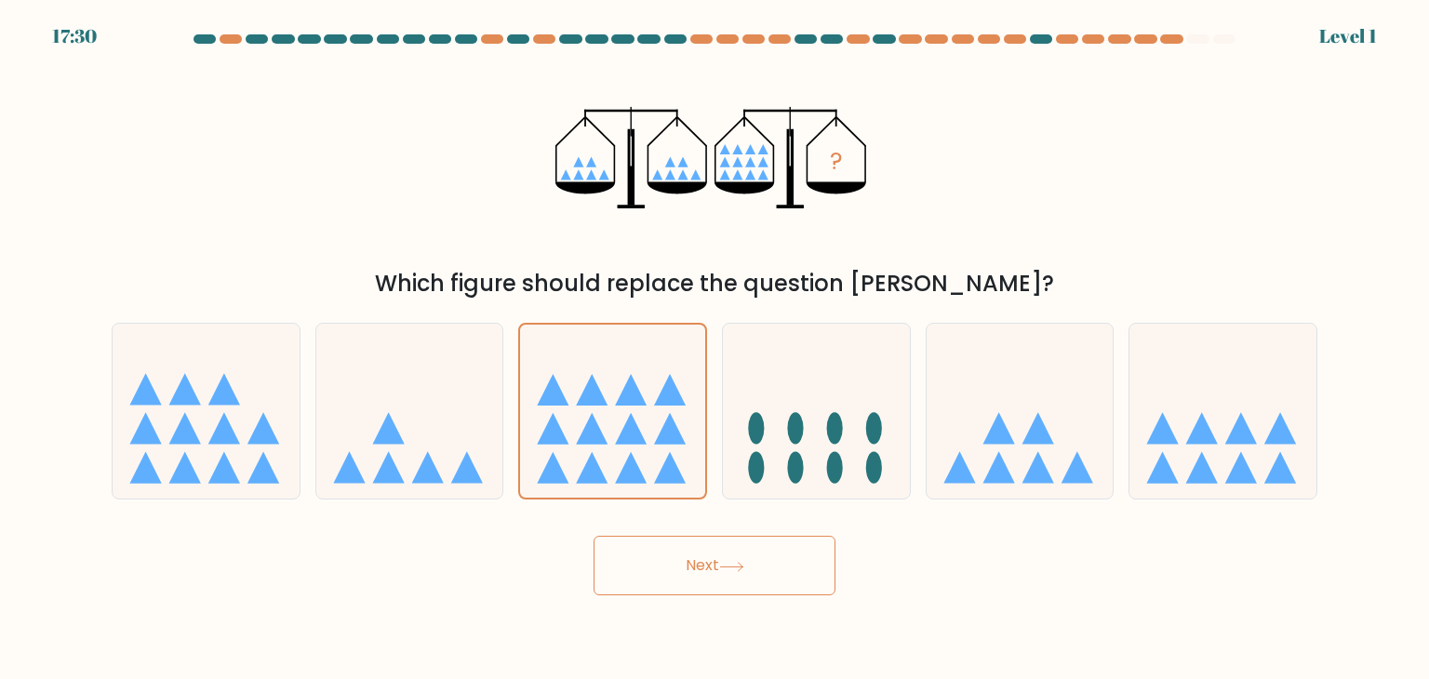
click at [701, 399] on icon at bounding box center [612, 412] width 185 height 154
click at [715, 349] on input "c." at bounding box center [715, 344] width 1 height 9
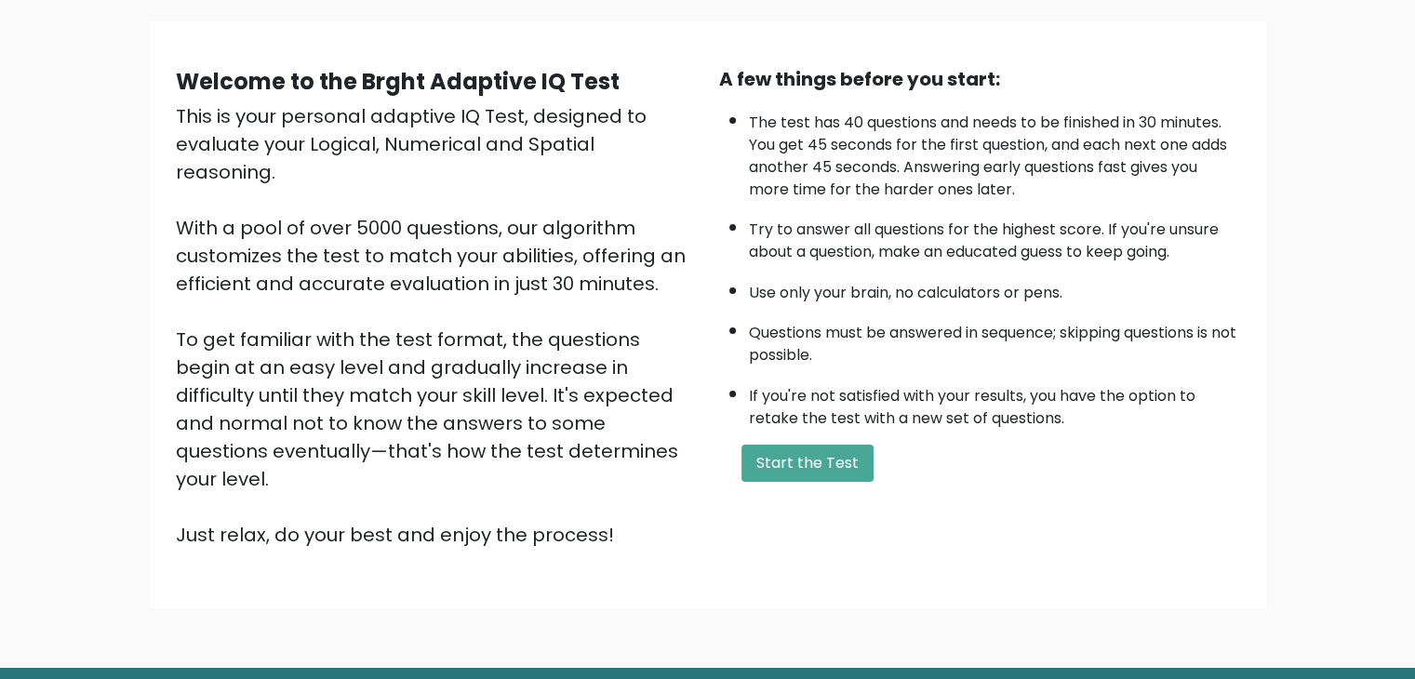
scroll to position [145, 0]
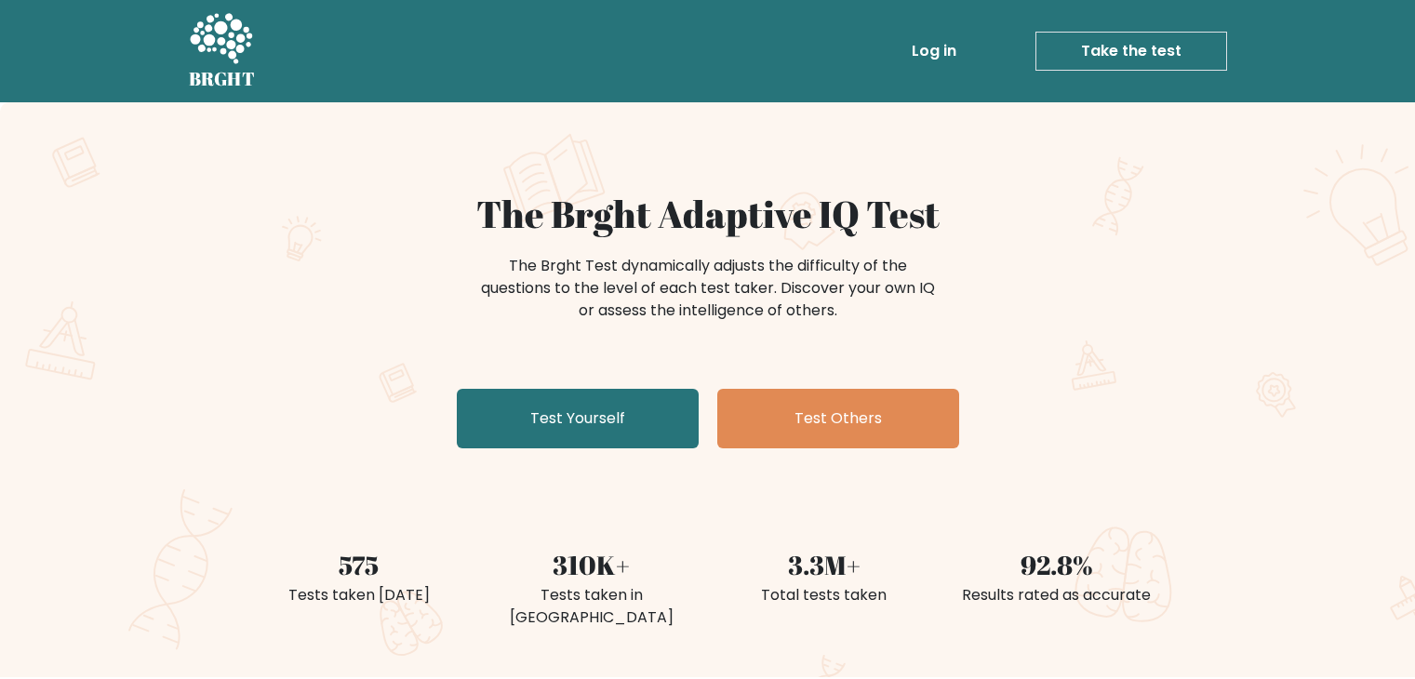
scroll to position [41, 0]
